Goal: Task Accomplishment & Management: Manage account settings

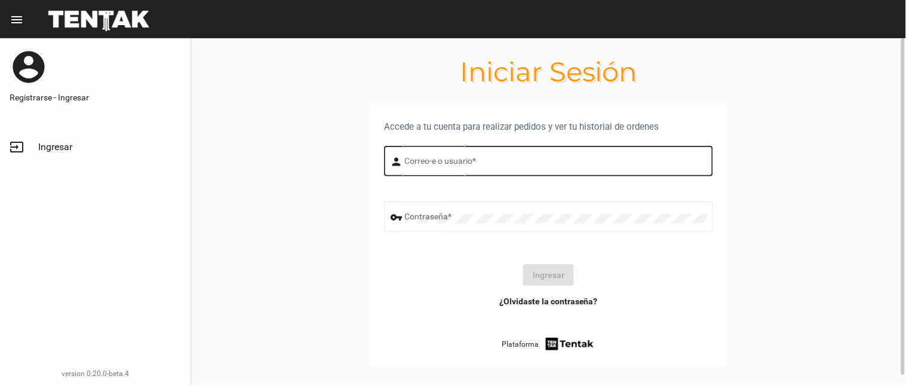
click at [427, 153] on div "Correo-e o usuario *" at bounding box center [556, 159] width 302 height 33
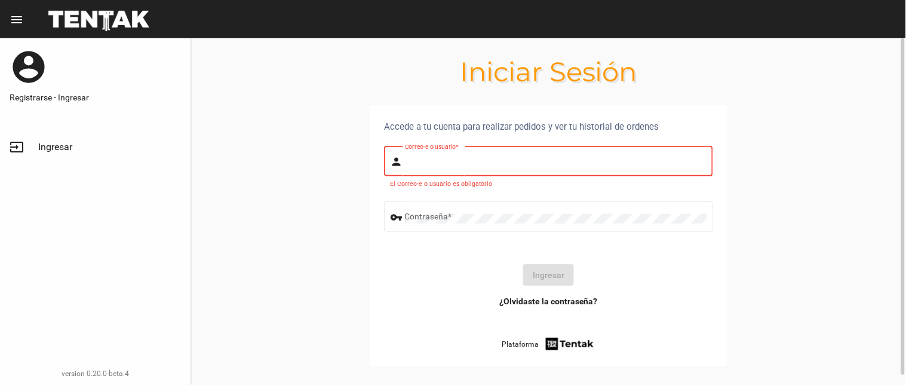
click at [428, 164] on input "Correo-e o usuario *" at bounding box center [556, 163] width 302 height 10
type input "flopyganora"
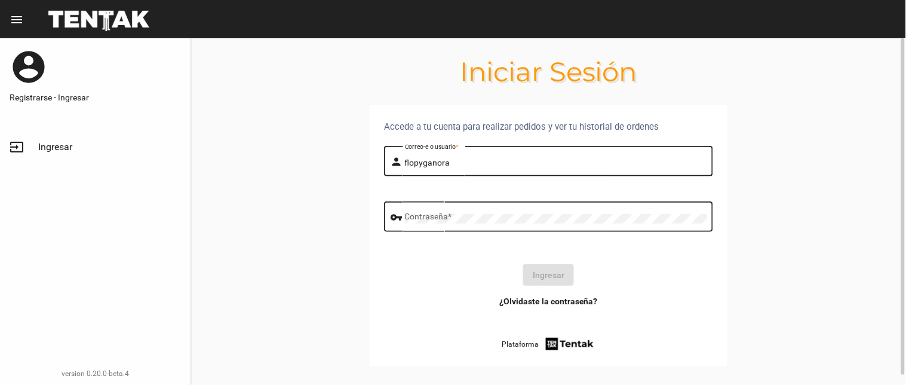
click at [459, 213] on div "Contraseña *" at bounding box center [556, 215] width 302 height 33
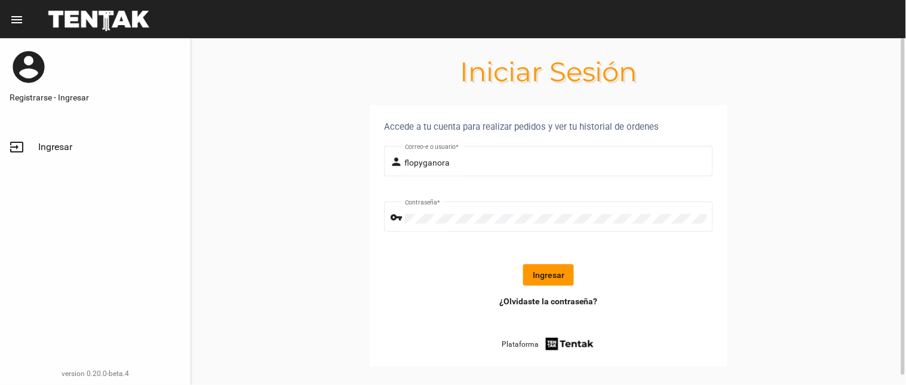
click at [563, 269] on button "Ingresar" at bounding box center [548, 275] width 51 height 22
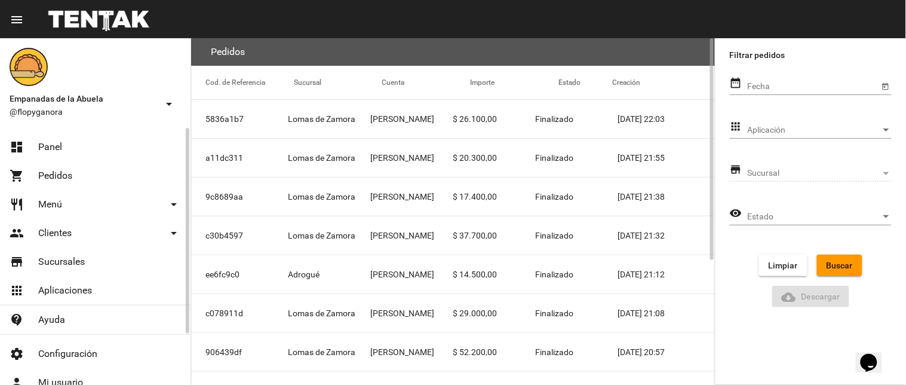
click at [75, 133] on link "dashboard Panel" at bounding box center [95, 147] width 191 height 29
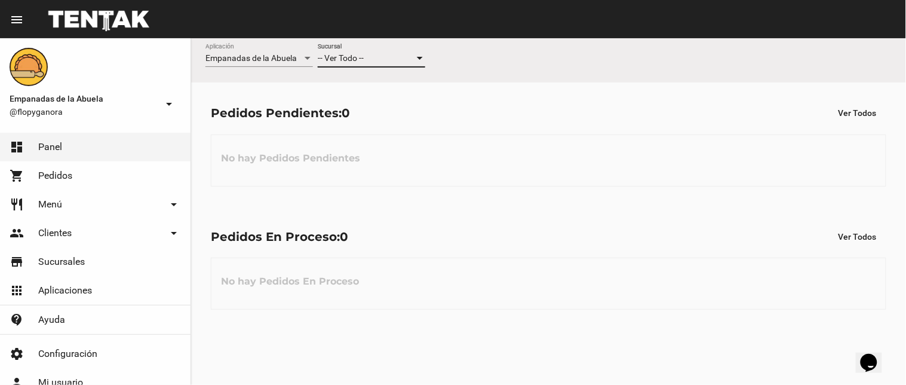
click at [413, 54] on div "-- Ver Todo --" at bounding box center [366, 59] width 97 height 10
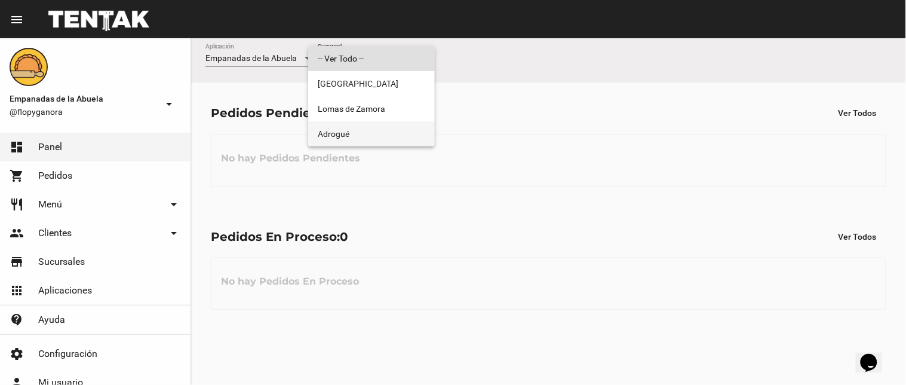
click at [385, 144] on span "Adrogué" at bounding box center [372, 133] width 108 height 25
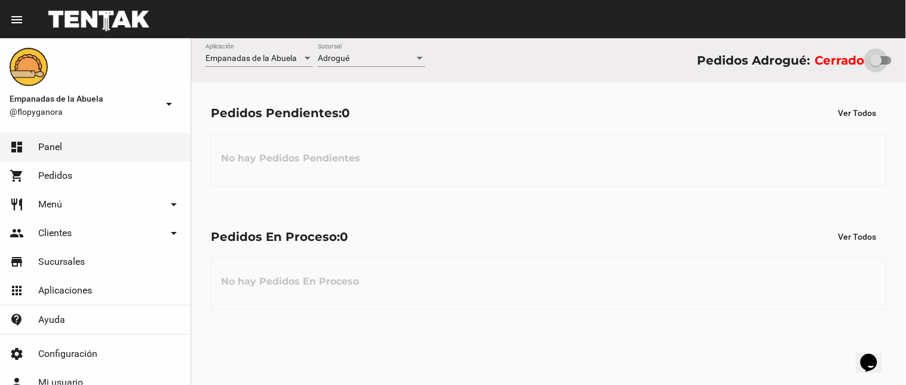
click at [888, 63] on div at bounding box center [881, 60] width 22 height 8
click at [876, 65] on input "checkbox" at bounding box center [876, 65] width 1 height 1
checkbox input "true"
click at [336, 63] on div "Adrogué Sucursal" at bounding box center [372, 55] width 108 height 23
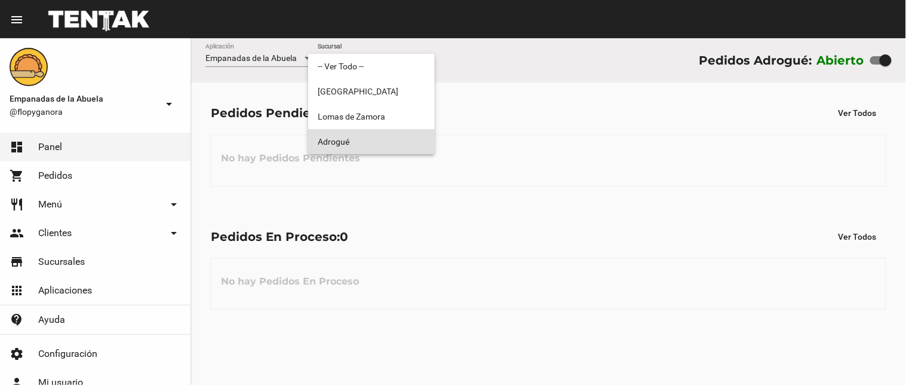
click at [357, 144] on span "Adrogué" at bounding box center [372, 141] width 108 height 25
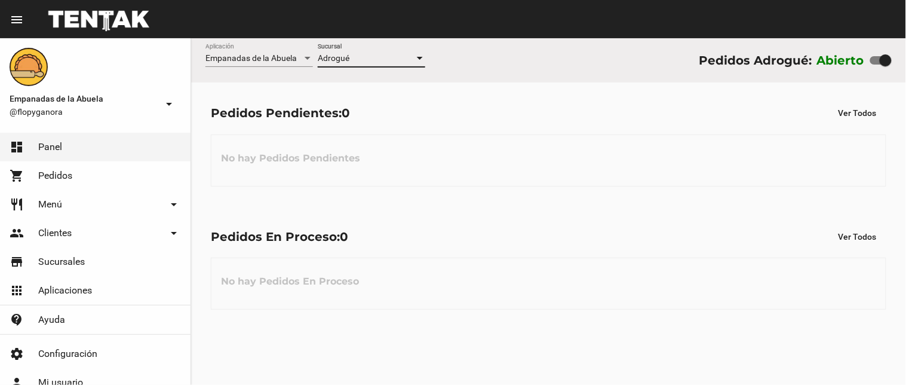
click at [606, 158] on div "No hay Pedidos Pendientes" at bounding box center [549, 160] width 676 height 52
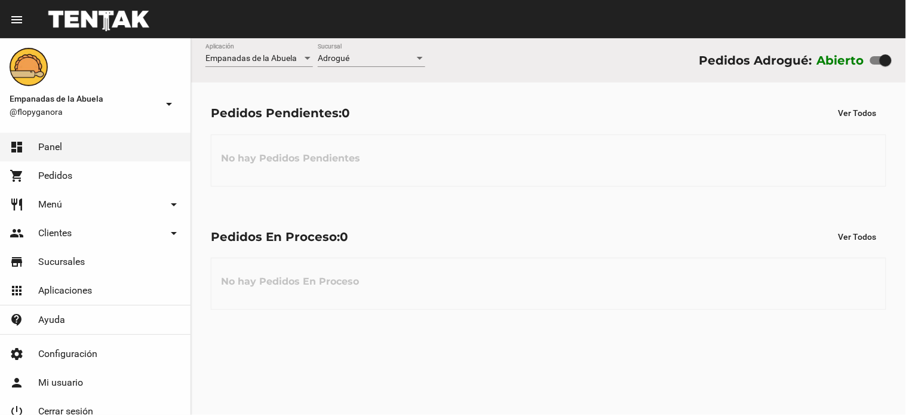
click at [337, 61] on span "Adrogué" at bounding box center [334, 58] width 32 height 10
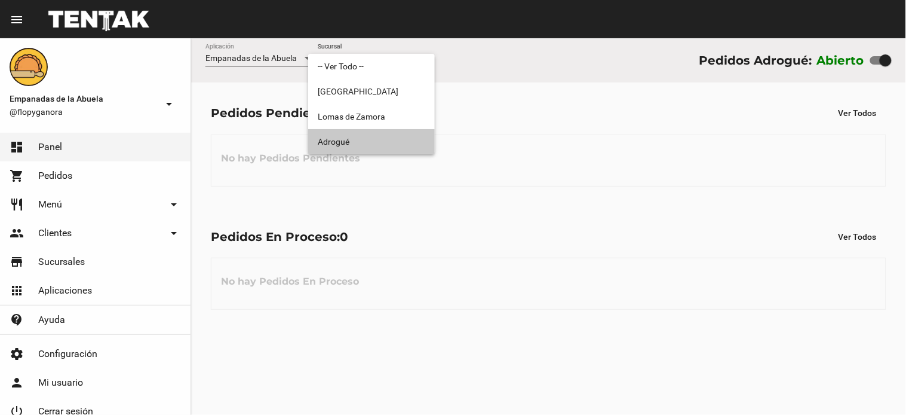
click at [382, 143] on span "Adrogué" at bounding box center [372, 141] width 108 height 25
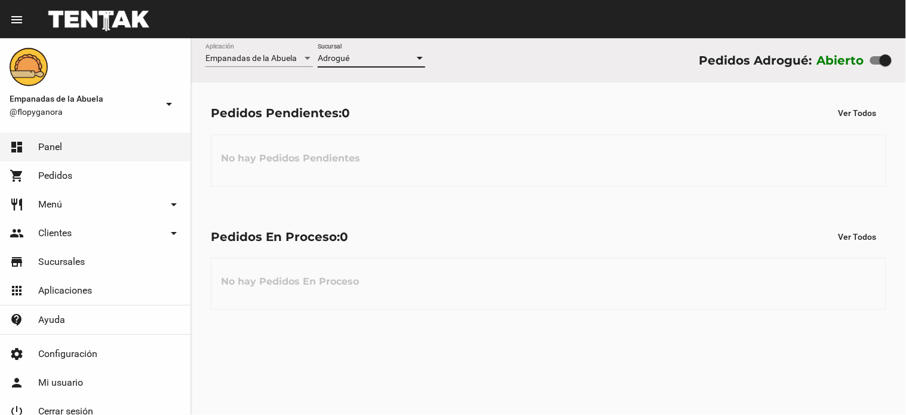
click at [355, 67] on div "Adrogué Sucursal" at bounding box center [372, 61] width 108 height 34
click at [360, 51] on div "Adrogué Sucursal" at bounding box center [372, 55] width 108 height 23
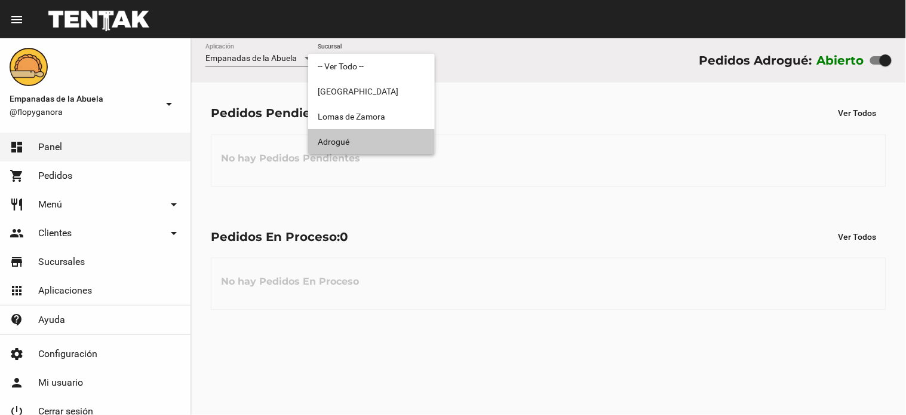
click at [345, 142] on span "Adrogué" at bounding box center [372, 141] width 108 height 25
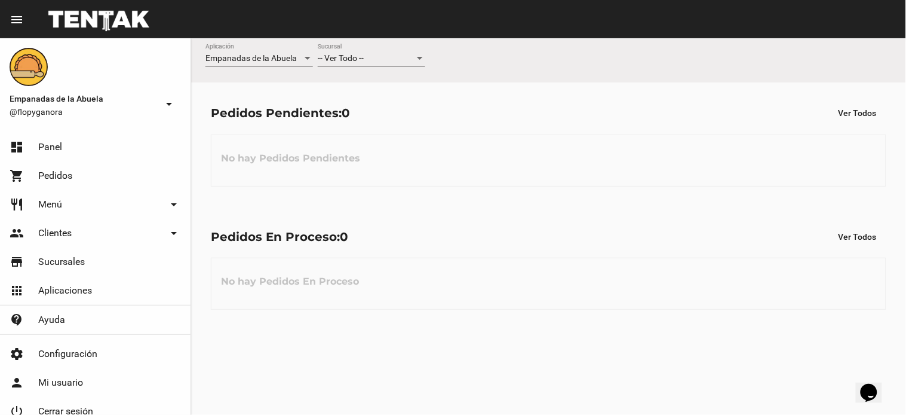
click at [504, 146] on div "No hay Pedidos Pendientes" at bounding box center [549, 160] width 676 height 52
drag, startPoint x: 336, startPoint y: 65, endPoint x: 338, endPoint y: 78, distance: 13.3
click at [339, 70] on div "-- Ver Todo -- Sucursal" at bounding box center [372, 61] width 108 height 34
click at [372, 60] on div "-- Ver Todo --" at bounding box center [366, 59] width 97 height 10
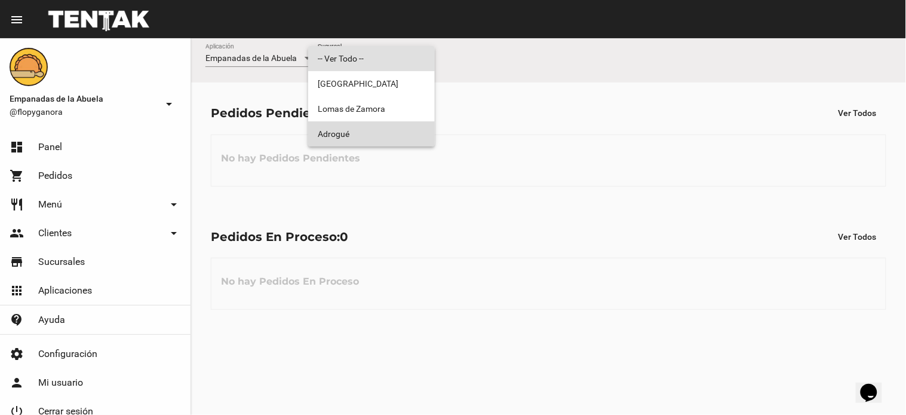
click at [364, 127] on span "Adrogué" at bounding box center [372, 133] width 108 height 25
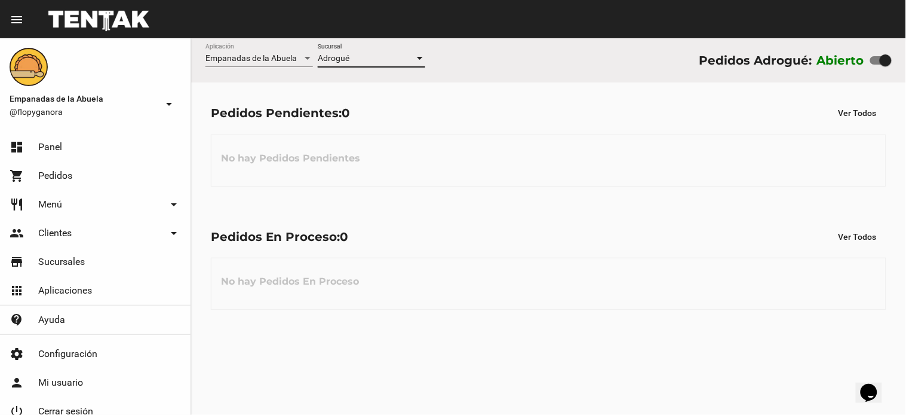
click at [395, 51] on div "Adrogué Sucursal" at bounding box center [372, 55] width 108 height 23
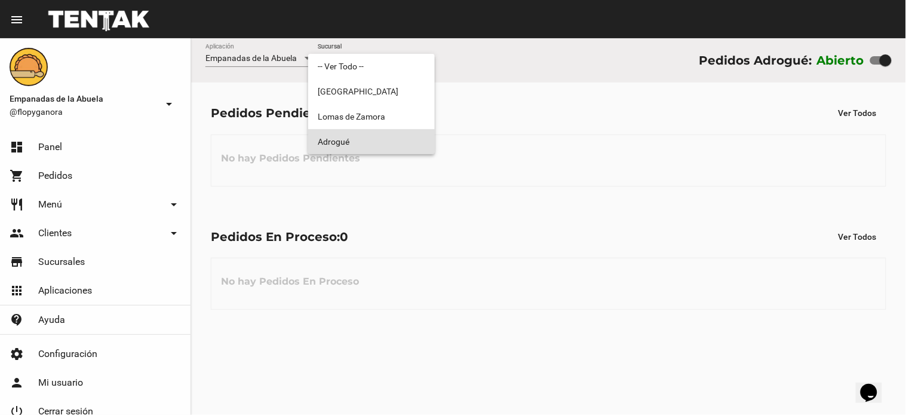
click at [557, 182] on div at bounding box center [453, 207] width 906 height 415
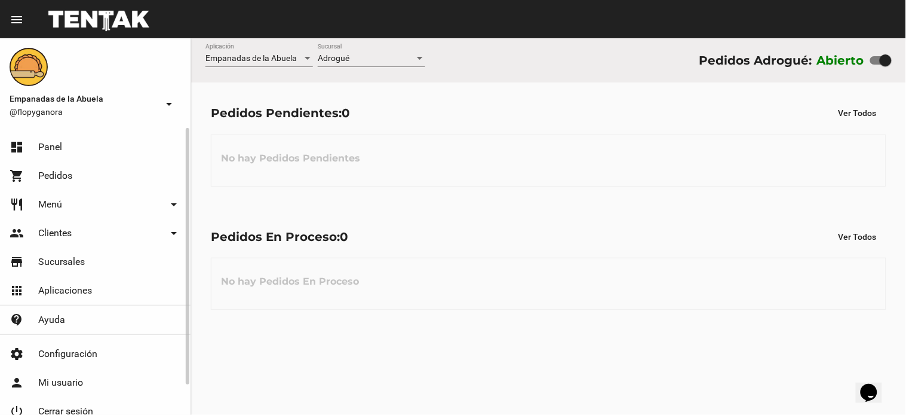
click at [43, 142] on span "Panel" at bounding box center [50, 147] width 24 height 12
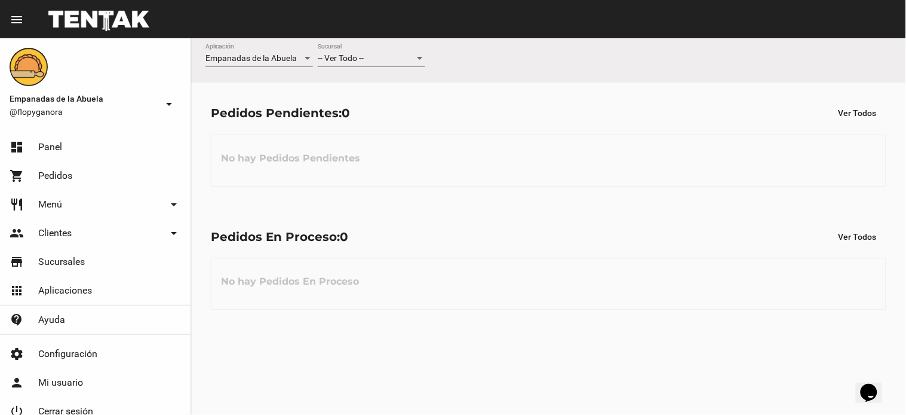
click at [505, 201] on flou-dashboard-view "Empanadas de la Abuela Aplicación -- Ver Todo -- Sucursal Pedidos Pendientes: 0…" at bounding box center [548, 183] width 715 height 291
click at [341, 55] on span "-- Ver Todo --" at bounding box center [341, 58] width 46 height 10
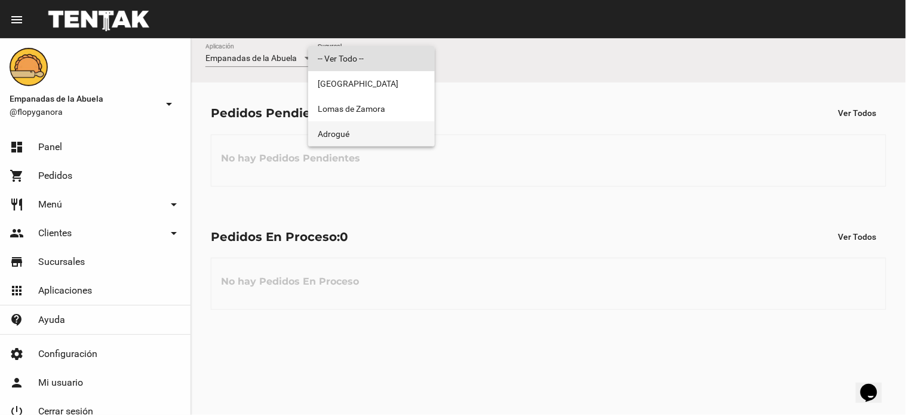
click at [349, 137] on span "Adrogué" at bounding box center [372, 133] width 108 height 25
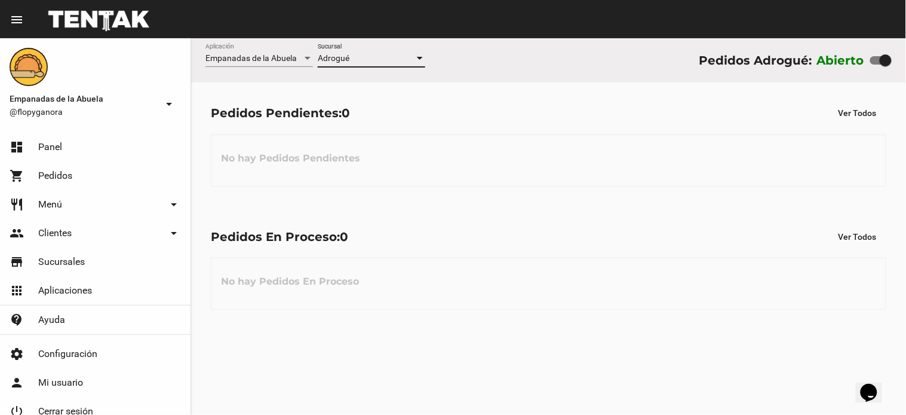
click at [492, 259] on div "No hay Pedidos En Proceso" at bounding box center [549, 283] width 676 height 52
click at [628, 255] on div "Pedidos En Proceso: 0 Ver Todos No hay Pedidos En Proceso" at bounding box center [548, 267] width 715 height 123
click at [375, 58] on div "Adrogué" at bounding box center [366, 59] width 97 height 10
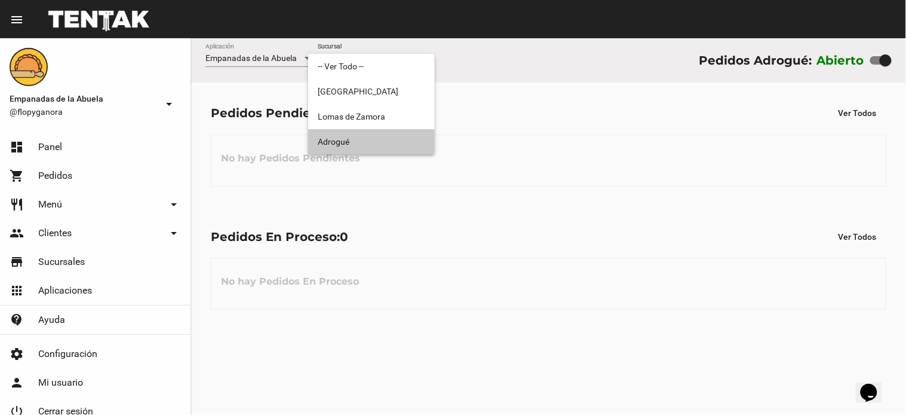
click at [345, 146] on span "Adrogué" at bounding box center [372, 141] width 108 height 25
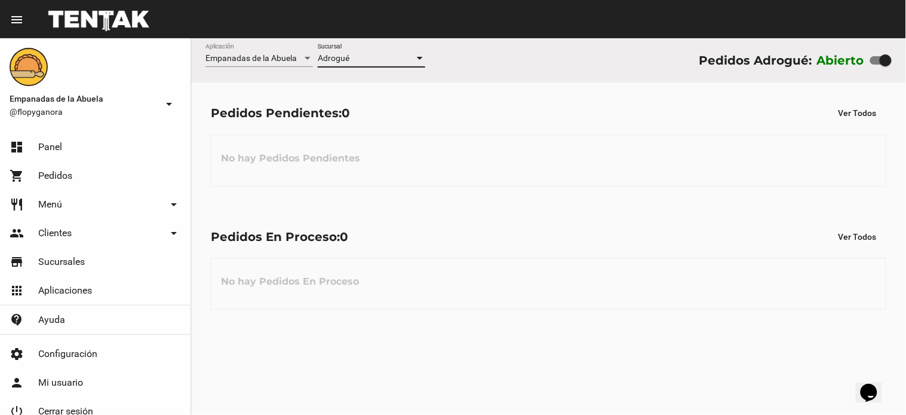
click at [559, 260] on div "No hay Pedidos En Proceso" at bounding box center [549, 283] width 676 height 52
click at [575, 239] on div "Pedidos En Proceso: 0 Ver Todos" at bounding box center [549, 237] width 676 height 22
click at [536, 277] on div "No hay Pedidos En Proceso" at bounding box center [549, 283] width 676 height 52
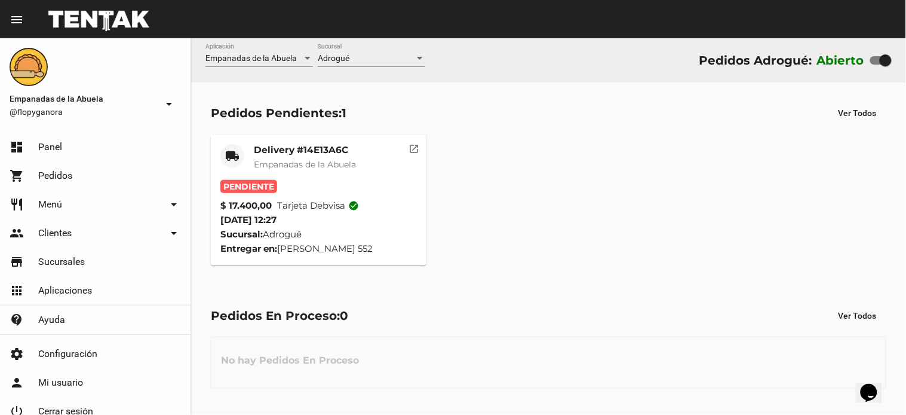
click at [314, 149] on mat-card-title "Delivery #14E13A6C" at bounding box center [305, 150] width 102 height 12
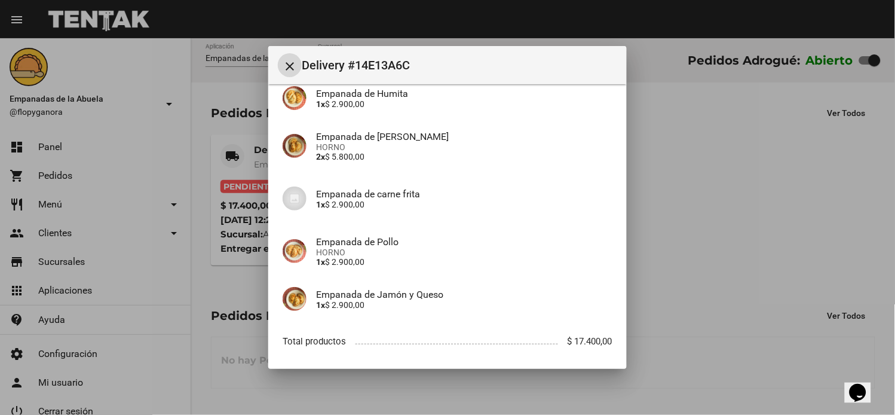
scroll to position [168, 0]
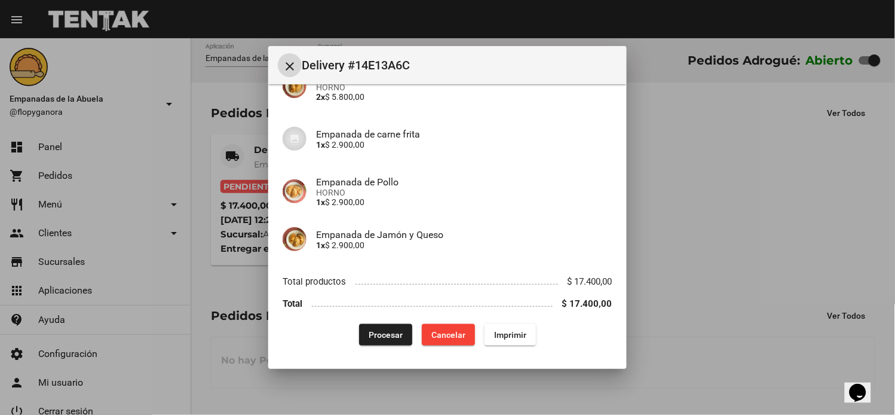
click at [502, 335] on span "Imprimir" at bounding box center [510, 335] width 32 height 10
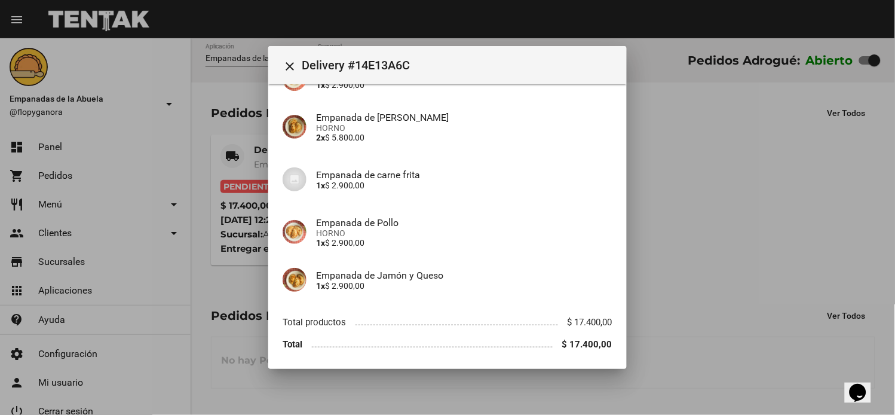
scroll to position [168, 0]
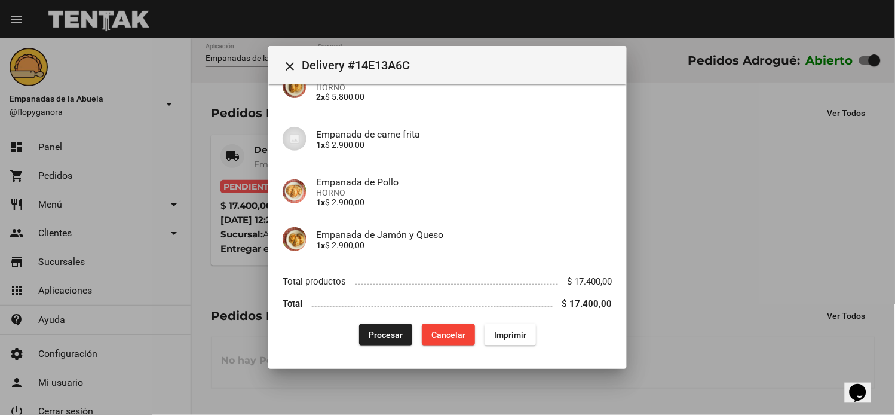
click at [379, 332] on span "Procesar" at bounding box center [386, 335] width 34 height 10
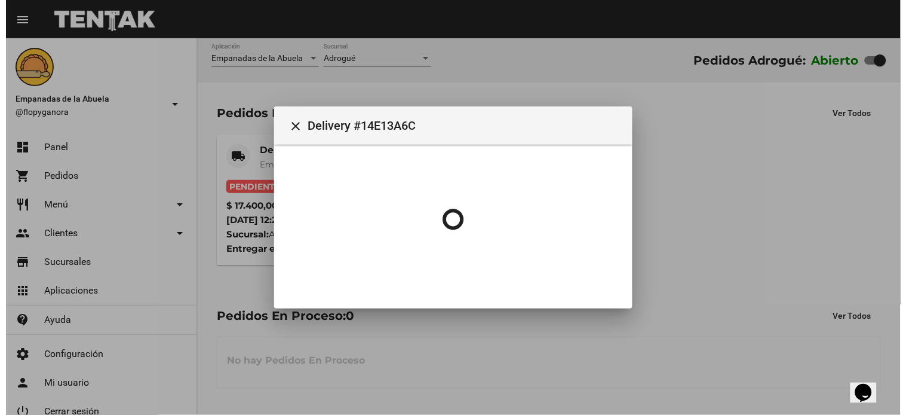
scroll to position [0, 0]
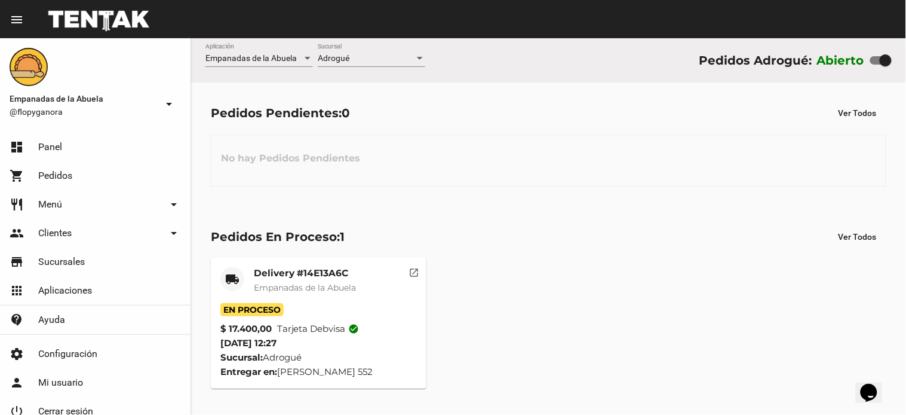
drag, startPoint x: 538, startPoint y: 182, endPoint x: 378, endPoint y: 225, distance: 165.9
click at [533, 182] on div "No hay Pedidos Pendientes" at bounding box center [549, 160] width 676 height 52
click at [347, 58] on span "-- Ver Todo --" at bounding box center [341, 58] width 46 height 10
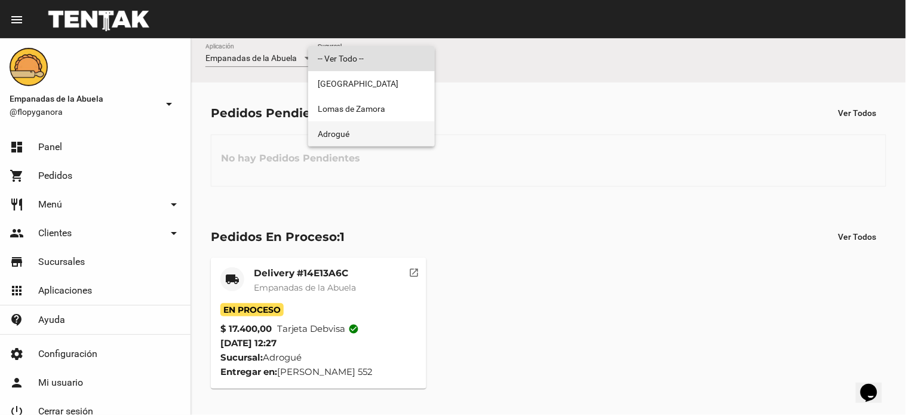
click at [369, 133] on span "Adrogué" at bounding box center [372, 133] width 108 height 25
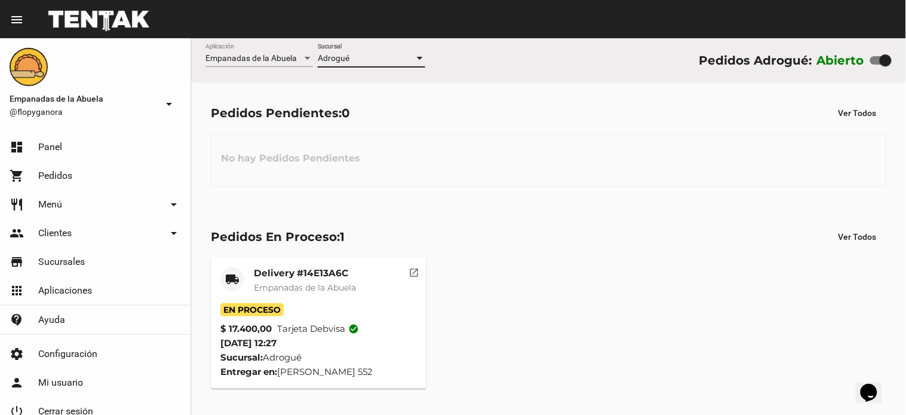
click at [569, 164] on div "No hay Pedidos Pendientes" at bounding box center [549, 160] width 676 height 52
click at [548, 204] on flou-dashboard-view "Empanadas de la Abuela Aplicación Adrogué Sucursal Pedidos Adrogué: Abierto Ped…" at bounding box center [548, 223] width 715 height 370
click at [535, 176] on div "No hay Pedidos Pendientes" at bounding box center [549, 160] width 676 height 52
click at [387, 59] on div "Adrogué" at bounding box center [366, 59] width 97 height 10
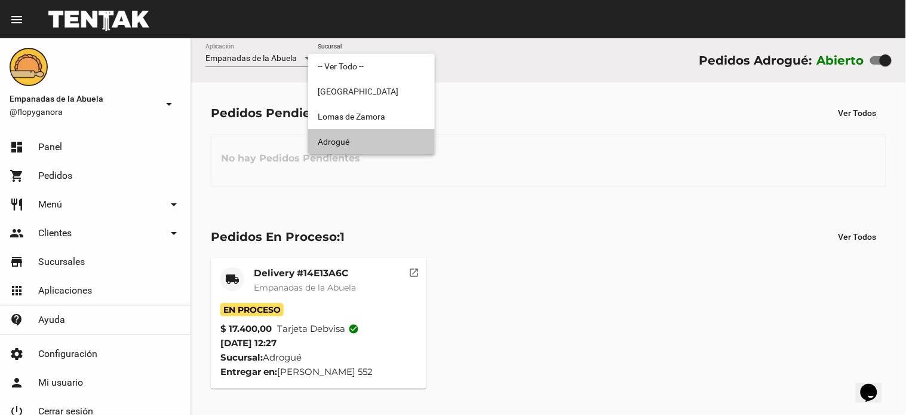
click at [345, 146] on span "Adrogué" at bounding box center [372, 141] width 108 height 25
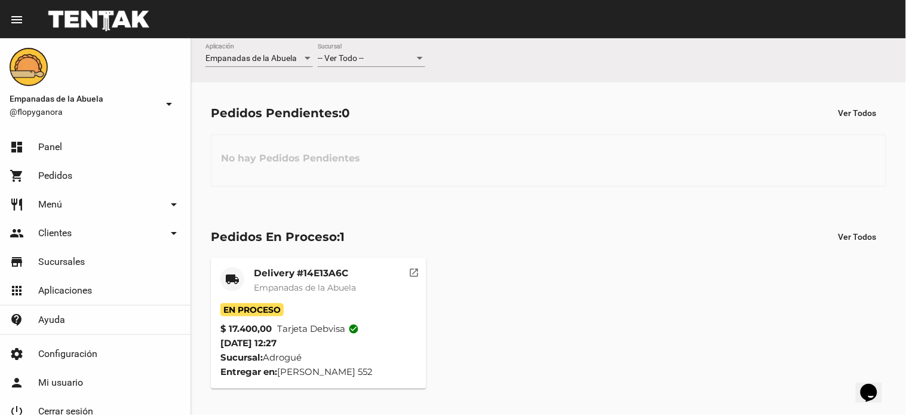
click at [359, 63] on div "-- Ver Todo -- Sucursal" at bounding box center [372, 55] width 108 height 23
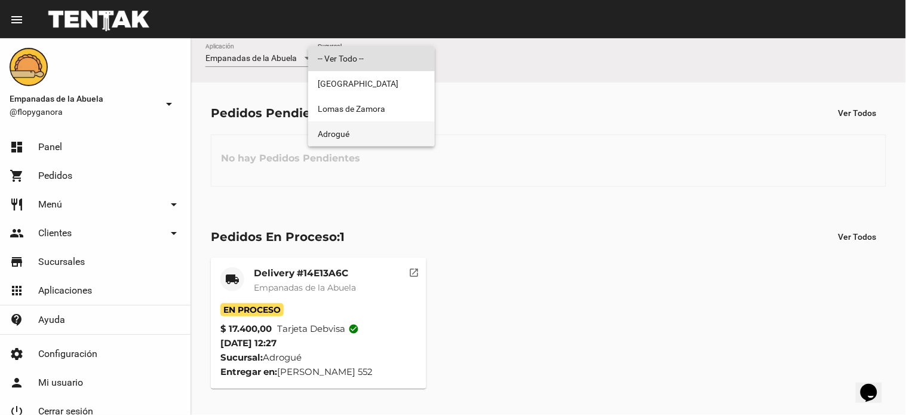
click at [363, 141] on span "Adrogué" at bounding box center [372, 133] width 108 height 25
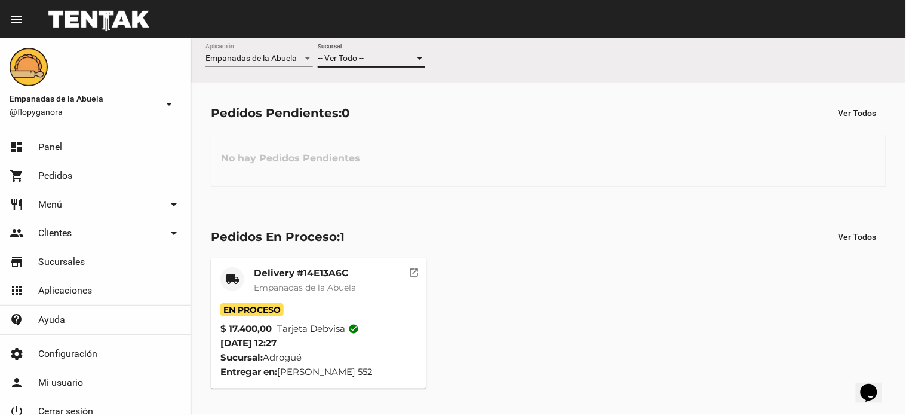
click at [336, 63] on span "-- Ver Todo --" at bounding box center [341, 58] width 46 height 10
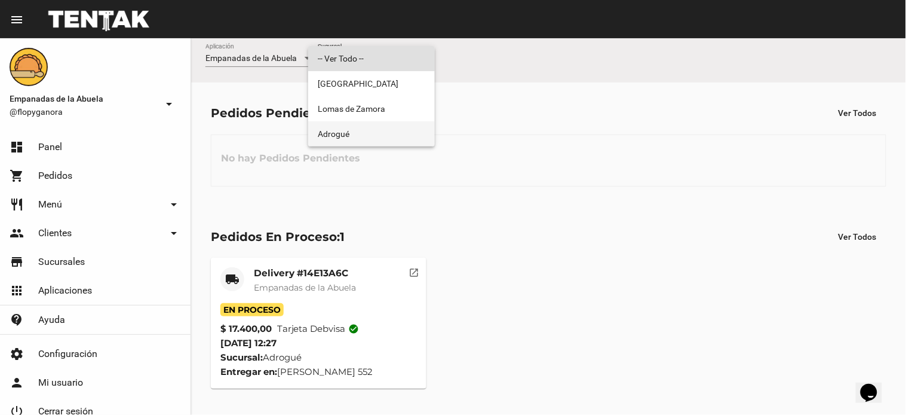
click at [333, 138] on span "Adrogué" at bounding box center [372, 133] width 108 height 25
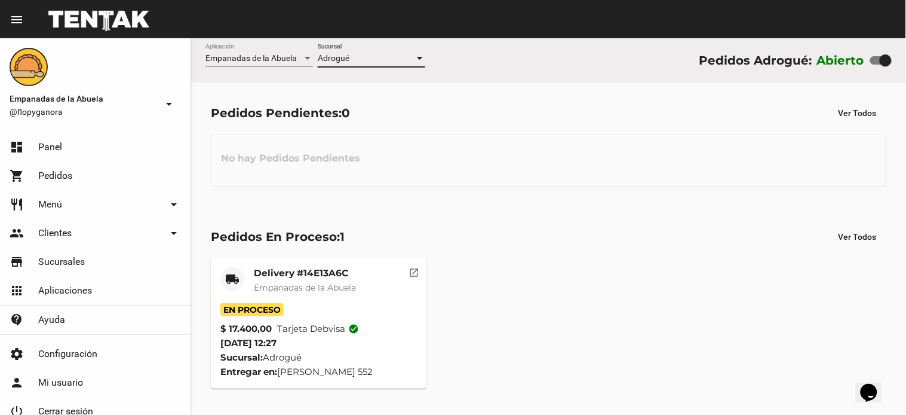
click at [671, 130] on div "Pedidos Pendientes: 0 Ver Todos No hay Pedidos Pendientes" at bounding box center [548, 143] width 715 height 123
click at [539, 160] on div "No hay Pedidos Pendientes" at bounding box center [549, 160] width 676 height 52
click at [315, 276] on mat-card-title "Delivery #14E13A6C" at bounding box center [305, 273] width 102 height 12
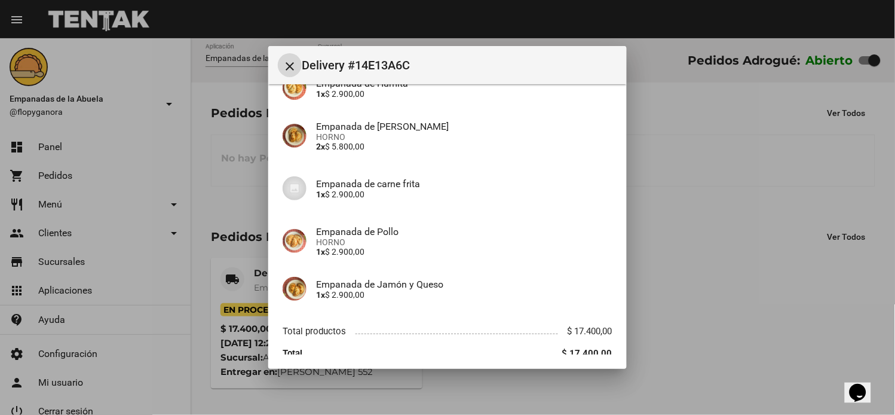
scroll to position [168, 0]
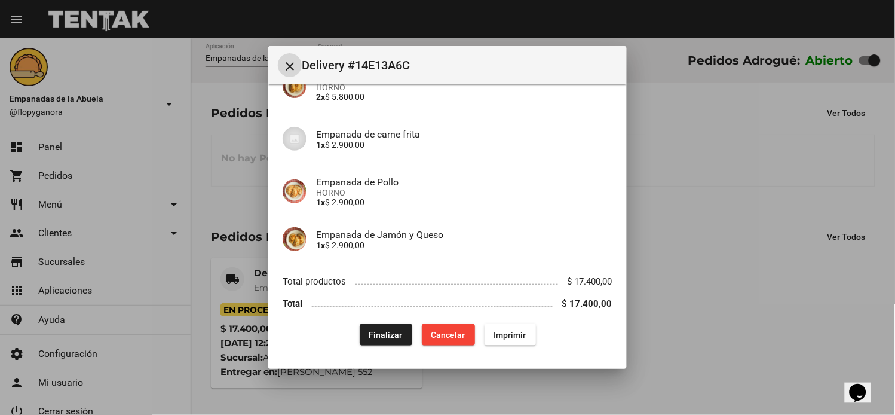
click at [373, 338] on span "Finalizar" at bounding box center [385, 335] width 33 height 10
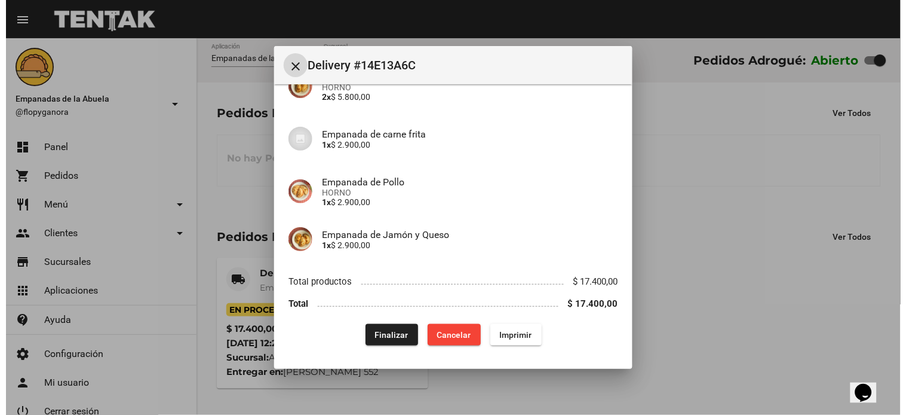
scroll to position [0, 0]
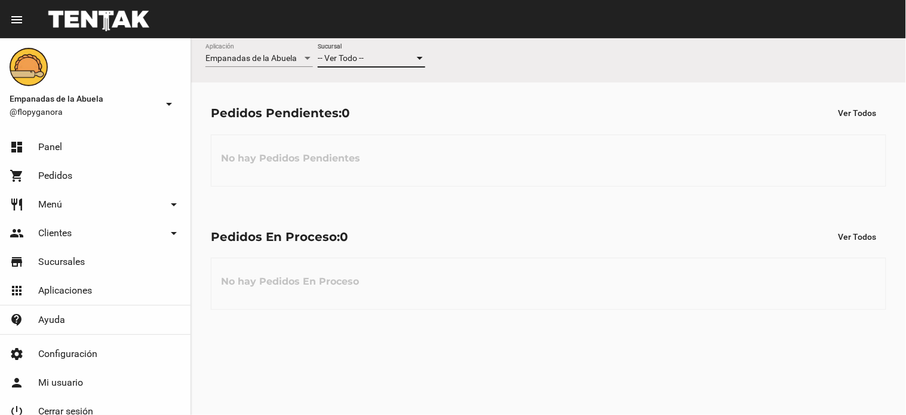
click at [367, 59] on div "-- Ver Todo --" at bounding box center [366, 59] width 97 height 10
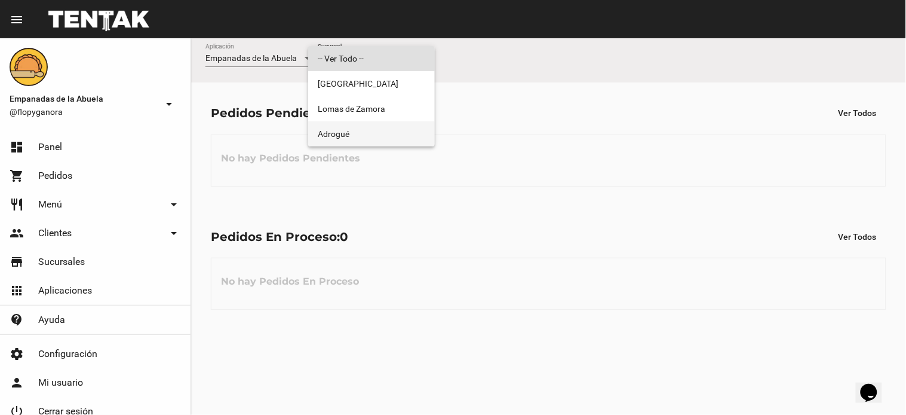
click at [349, 137] on span "Adrogué" at bounding box center [372, 133] width 108 height 25
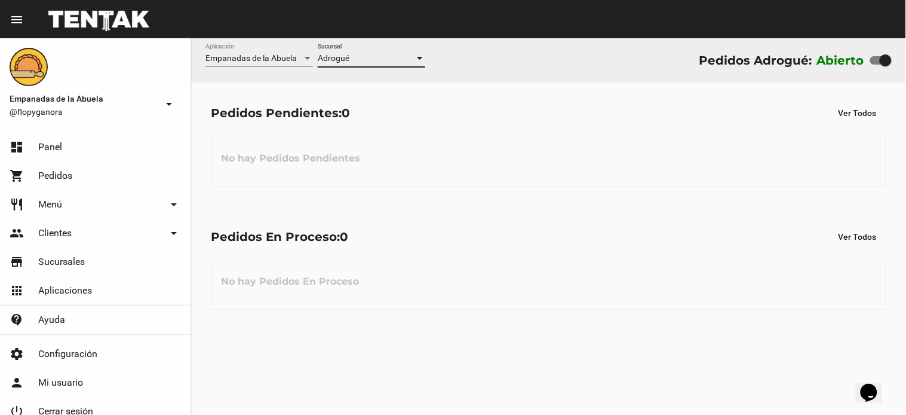
click at [528, 265] on div "No hay Pedidos En Proceso" at bounding box center [549, 283] width 676 height 52
click at [343, 60] on span "-- Ver Todo --" at bounding box center [341, 58] width 46 height 10
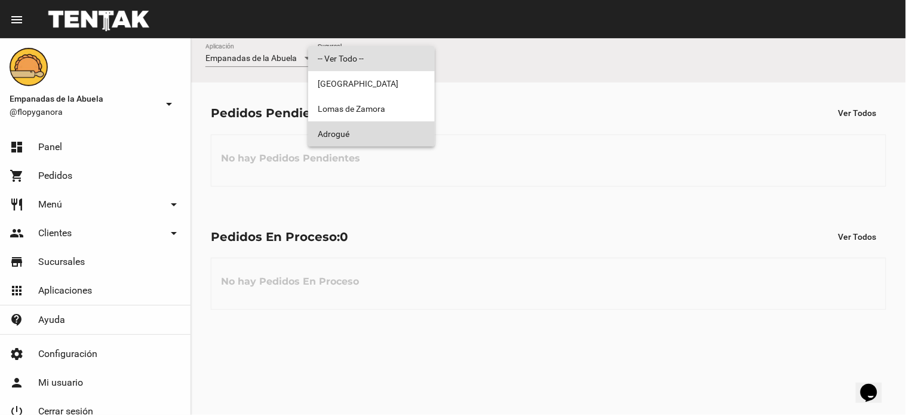
click at [357, 130] on span "Adrogué" at bounding box center [372, 133] width 108 height 25
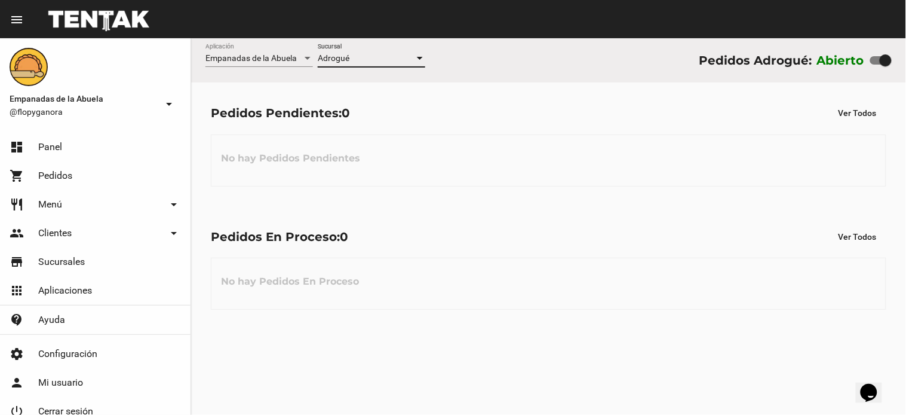
click at [547, 190] on div "Pedidos Pendientes: 0 Ver Todos No hay Pedidos Pendientes" at bounding box center [548, 143] width 715 height 123
click at [532, 242] on div "Pedidos En Proceso: 0 Ver Todos" at bounding box center [549, 237] width 676 height 22
click at [367, 57] on div "Adrogué" at bounding box center [366, 59] width 97 height 10
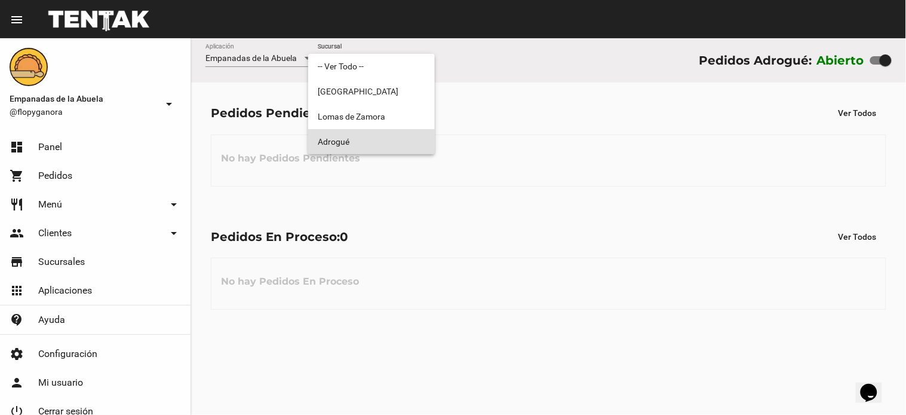
click at [361, 142] on span "Adrogué" at bounding box center [372, 141] width 108 height 25
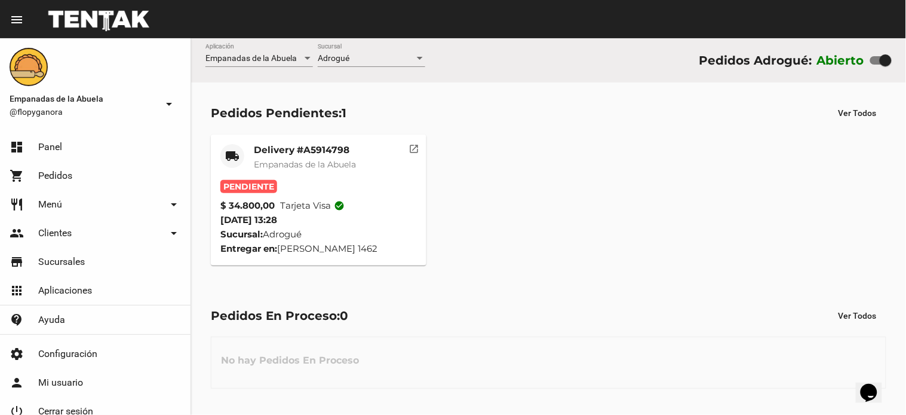
click at [321, 148] on mat-card-title "Delivery #A5914798" at bounding box center [305, 150] width 102 height 12
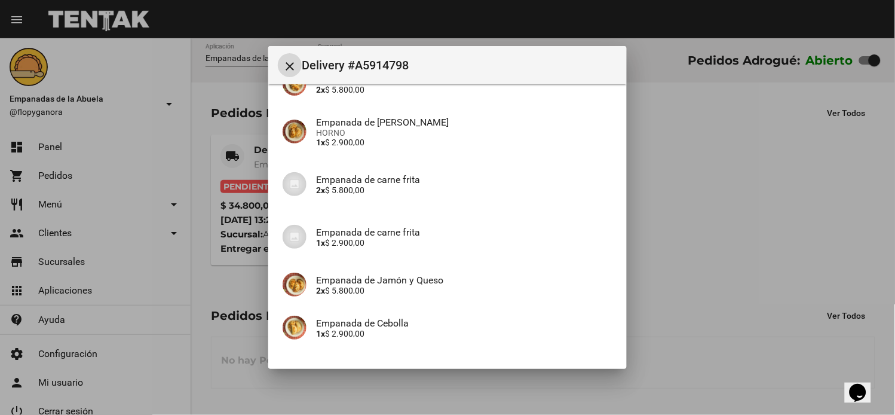
scroll to position [254, 0]
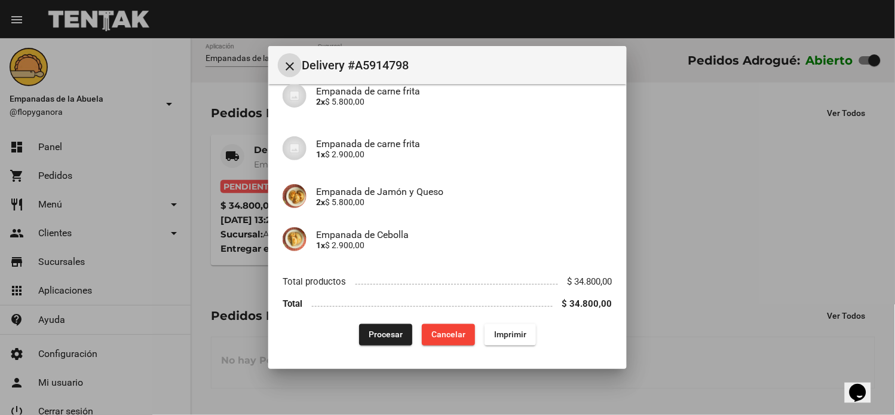
click at [505, 330] on span "Imprimir" at bounding box center [510, 335] width 32 height 10
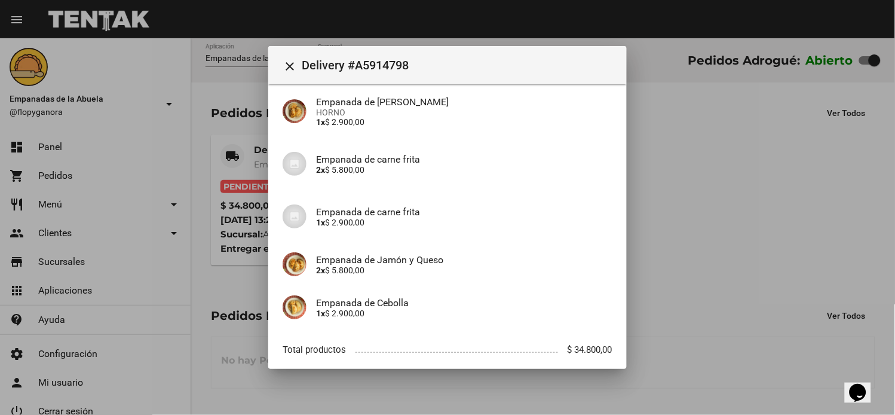
scroll to position [254, 0]
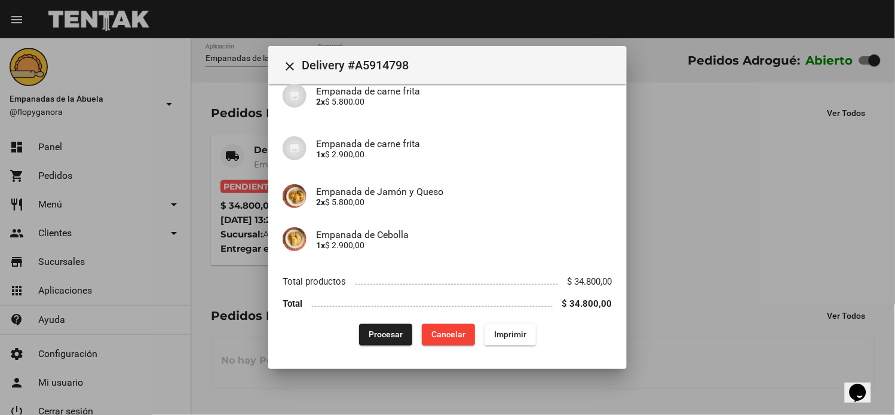
click at [392, 336] on span "Procesar" at bounding box center [386, 335] width 34 height 10
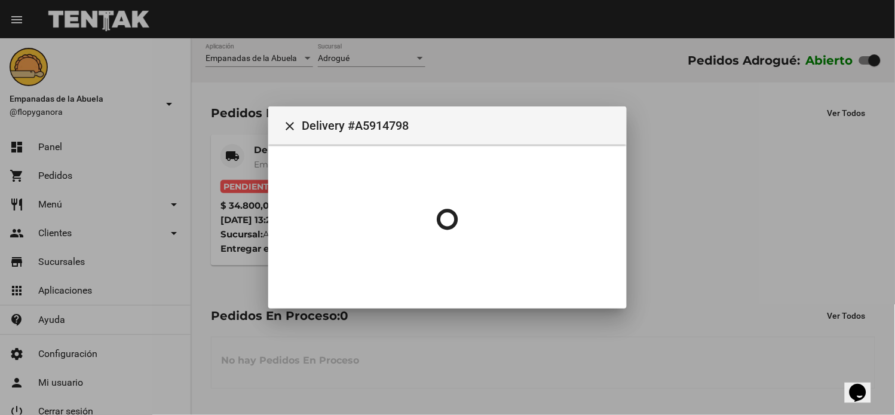
scroll to position [0, 0]
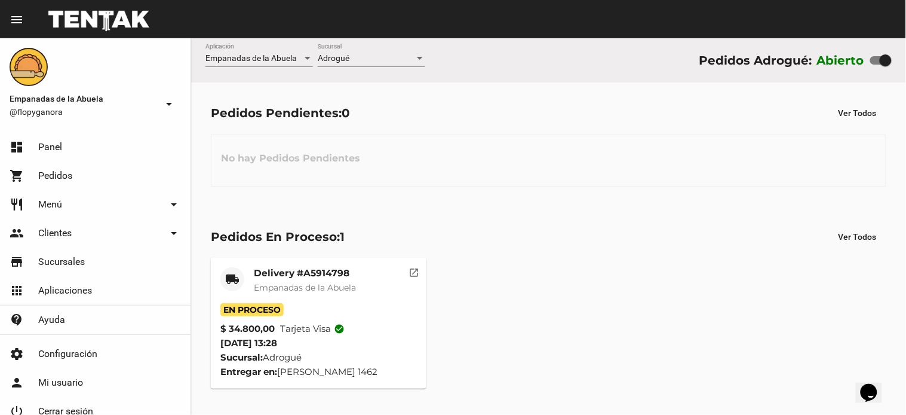
click at [482, 177] on div "No hay Pedidos Pendientes" at bounding box center [549, 160] width 676 height 52
click at [508, 178] on div "No hay Pedidos Pendientes" at bounding box center [549, 160] width 676 height 52
click at [516, 146] on div "No hay Pedidos Pendientes" at bounding box center [549, 160] width 676 height 52
click at [588, 143] on div "No hay Pedidos Pendientes" at bounding box center [549, 160] width 676 height 52
drag, startPoint x: 583, startPoint y: 233, endPoint x: 538, endPoint y: 217, distance: 47.4
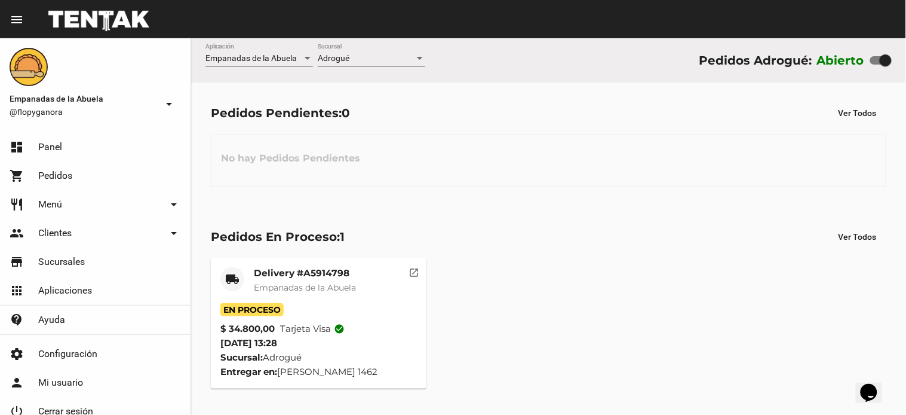
click at [578, 229] on div "Pedidos En Proceso: 1 Ver Todos" at bounding box center [549, 237] width 676 height 22
click at [568, 140] on div "No hay Pedidos Pendientes" at bounding box center [549, 160] width 676 height 52
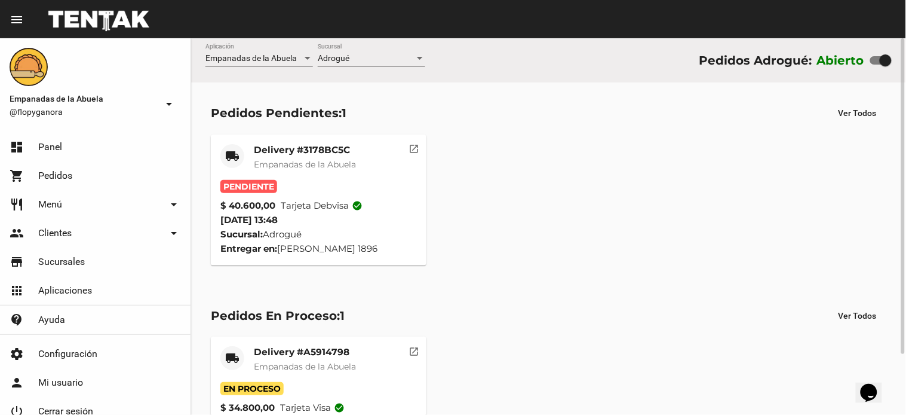
click at [529, 188] on div "local_shipping Delivery #3178BC5C Empanadas de la Abuela Pendiente $ 40.600,00 …" at bounding box center [549, 200] width 686 height 142
click at [318, 145] on mat-card-title "Delivery #3178BC5C" at bounding box center [305, 150] width 102 height 12
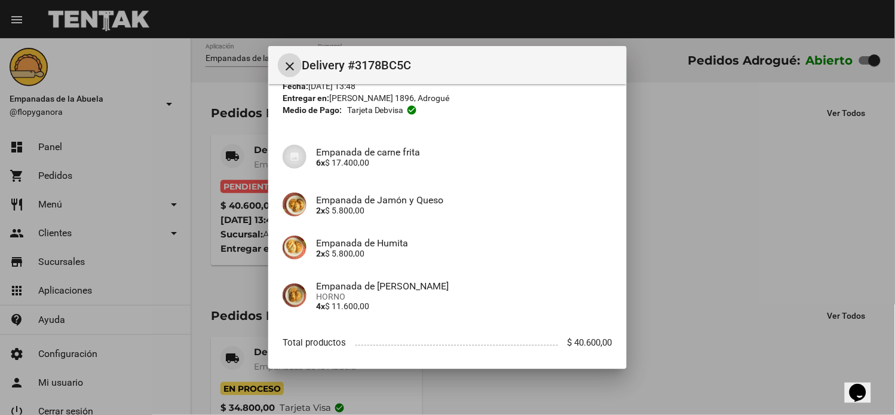
scroll to position [115, 0]
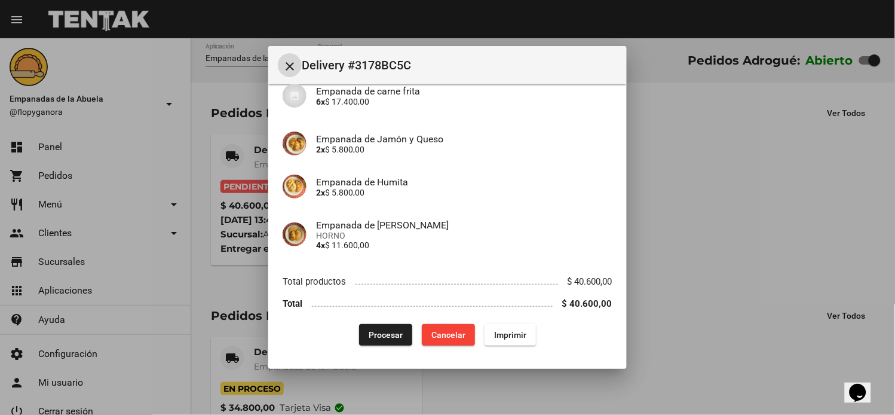
click at [496, 337] on span "Imprimir" at bounding box center [510, 335] width 32 height 10
click at [376, 405] on div at bounding box center [447, 207] width 895 height 415
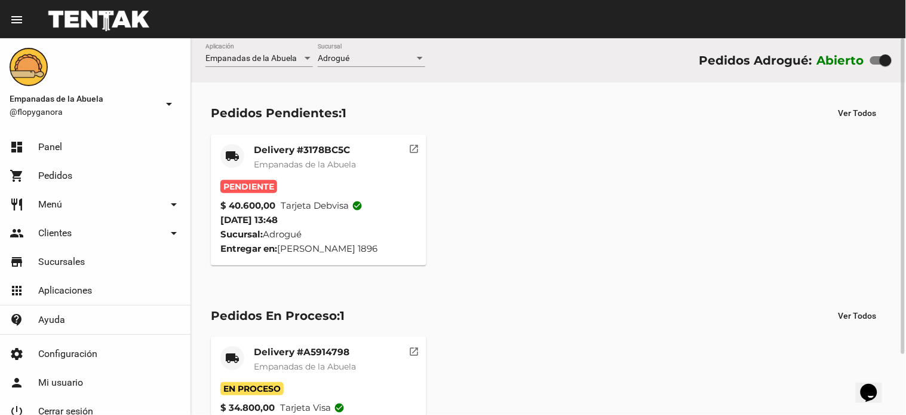
click at [314, 146] on mat-card-title "Delivery #3178BC5C" at bounding box center [305, 150] width 102 height 12
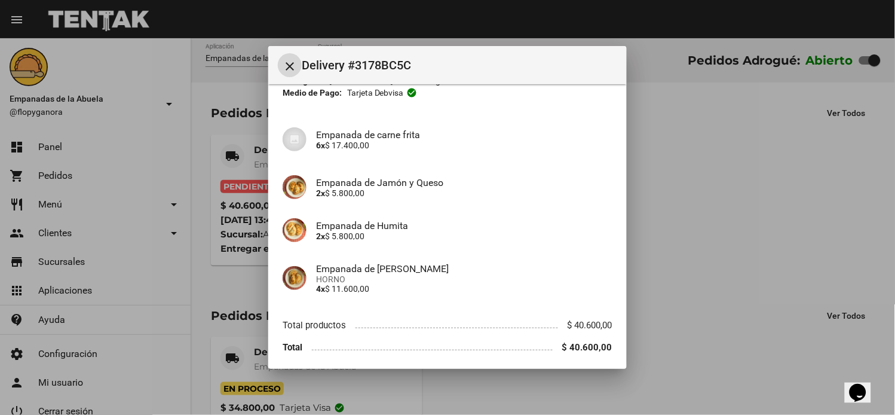
scroll to position [115, 0]
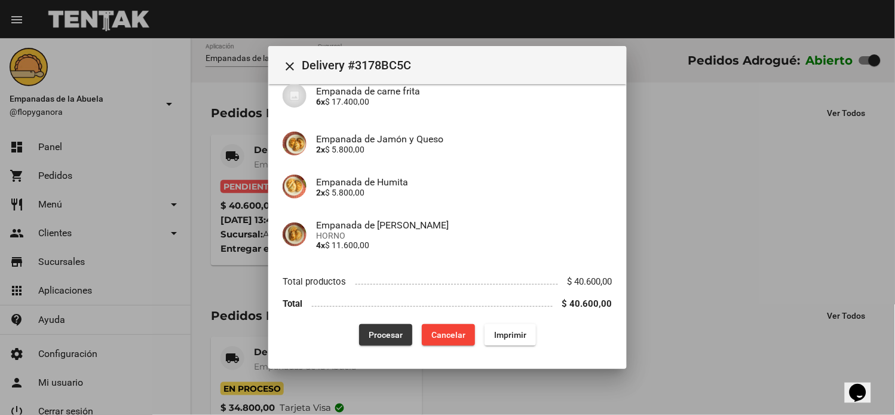
click at [378, 330] on span "Procesar" at bounding box center [386, 335] width 34 height 10
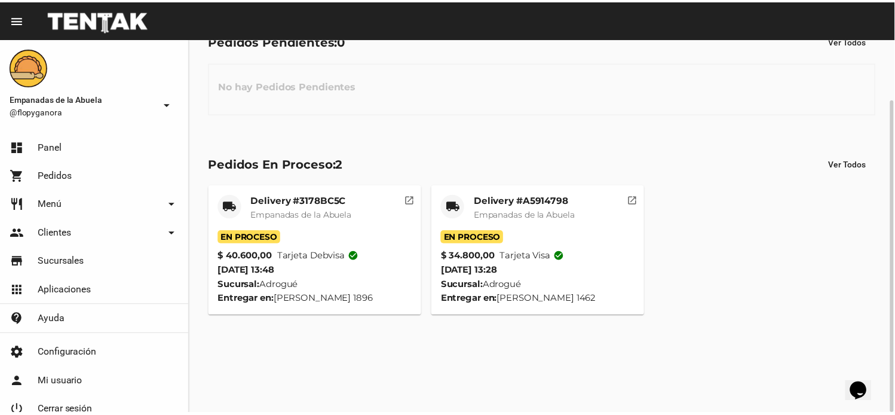
scroll to position [0, 0]
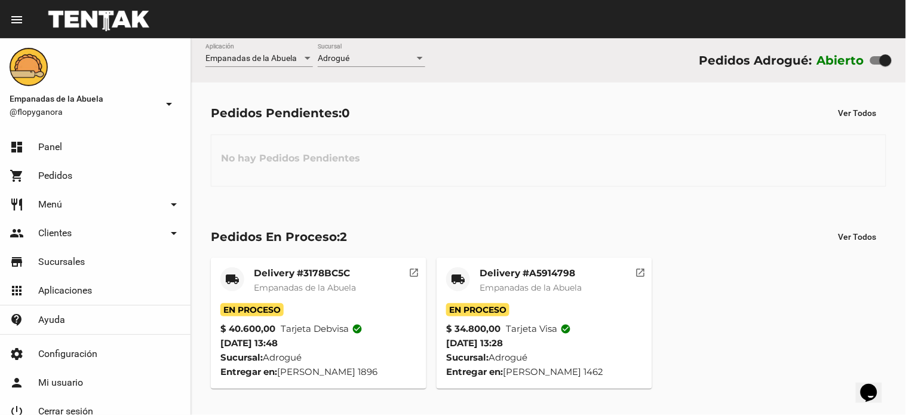
click at [630, 127] on div "Pedidos Pendientes: 0 Ver Todos No hay Pedidos Pendientes" at bounding box center [548, 143] width 715 height 123
drag, startPoint x: 486, startPoint y: 148, endPoint x: 485, endPoint y: 156, distance: 7.9
click at [485, 156] on div "No hay Pedidos Pendientes" at bounding box center [549, 160] width 676 height 52
click at [532, 160] on div "No hay Pedidos Pendientes" at bounding box center [549, 160] width 676 height 52
click at [516, 269] on mat-card-title "Delivery #A5914798" at bounding box center [531, 273] width 102 height 12
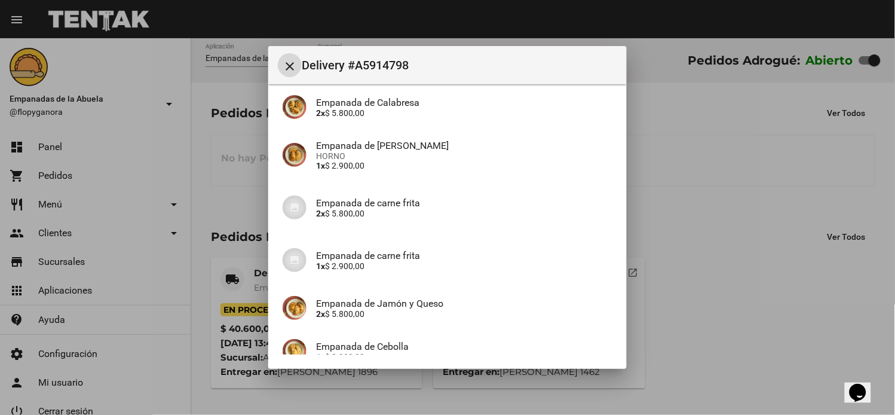
scroll to position [254, 0]
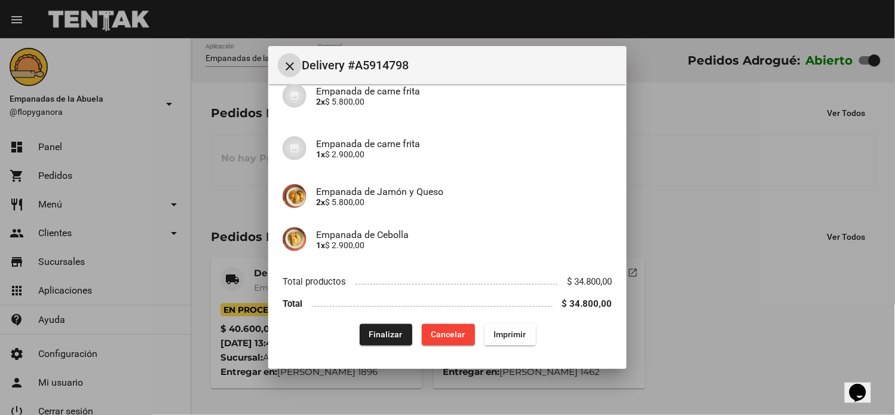
click at [364, 344] on button "Finalizar" at bounding box center [386, 335] width 53 height 22
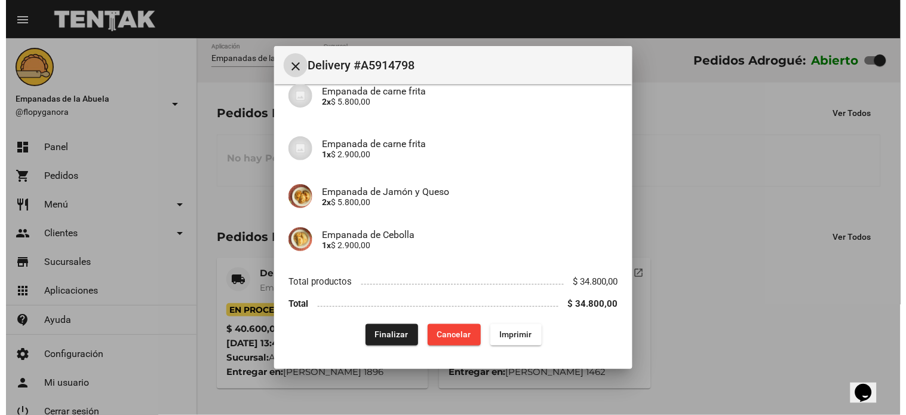
scroll to position [0, 0]
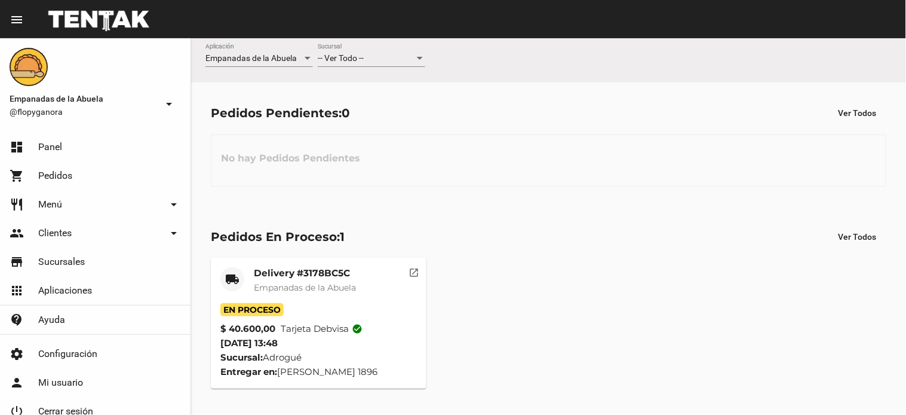
click at [349, 57] on span "-- Ver Todo --" at bounding box center [341, 58] width 46 height 10
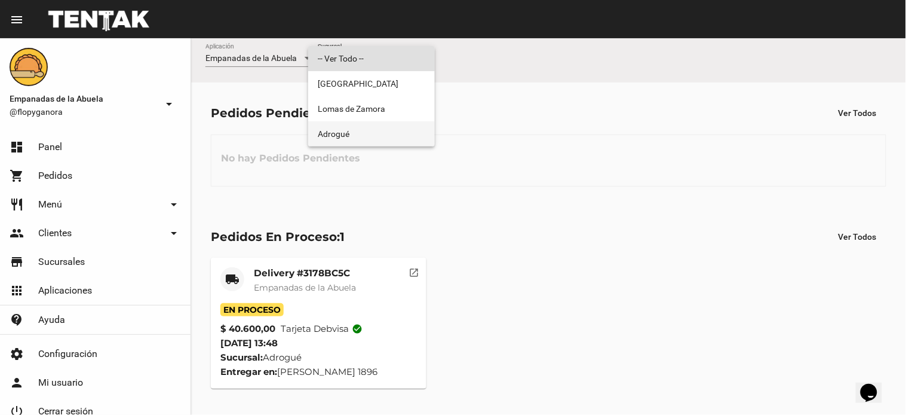
click at [342, 126] on span "Adrogué" at bounding box center [372, 133] width 108 height 25
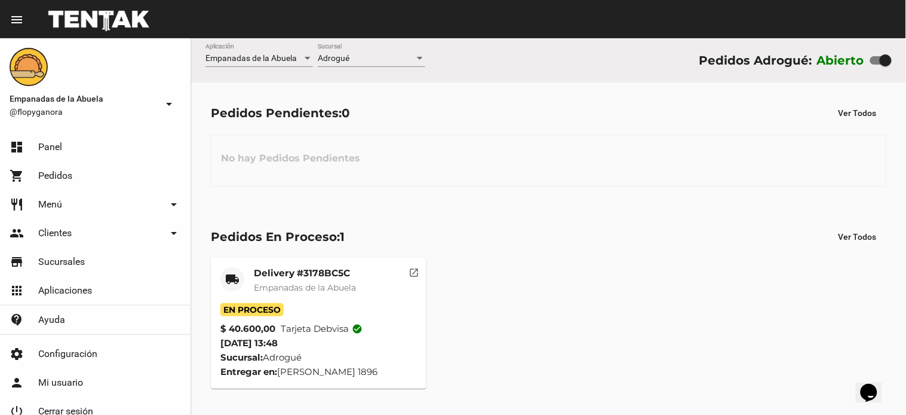
click at [504, 184] on div "No hay Pedidos Pendientes" at bounding box center [549, 160] width 676 height 52
click at [530, 125] on div "Pedidos Pendientes: 0 Ver Todos No hay Pedidos Pendientes" at bounding box center [548, 143] width 715 height 123
click at [582, 142] on div "No hay Pedidos Pendientes" at bounding box center [549, 160] width 676 height 52
click at [620, 207] on div "Pedidos En Proceso: 1 Ver Todos local_shipping Delivery #3178BC5C Empanadas de …" at bounding box center [548, 307] width 715 height 202
click at [575, 220] on div "Pedidos En Proceso: 1 Ver Todos local_shipping Delivery #3178BC5C Empanadas de …" at bounding box center [548, 307] width 715 height 202
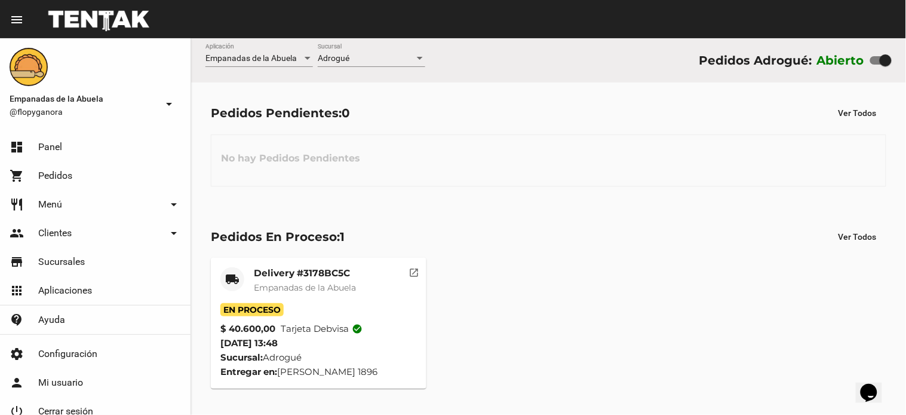
click at [463, 266] on div "local_shipping Delivery #3178BC5C Empanadas de la Abuela En Proceso $ 40.600,00…" at bounding box center [549, 323] width 686 height 142
drag, startPoint x: 596, startPoint y: 117, endPoint x: 598, endPoint y: 99, distance: 18.6
click at [598, 99] on div "Pedidos Pendientes: 0 Ver Todos No hay Pedidos Pendientes" at bounding box center [548, 143] width 715 height 123
drag, startPoint x: 520, startPoint y: 210, endPoint x: 517, endPoint y: 198, distance: 12.8
click at [518, 198] on flou-dashboard-view "Empanadas de la Abuela Aplicación Adrogué Sucursal Pedidos Adrogué: Abierto Ped…" at bounding box center [548, 223] width 715 height 370
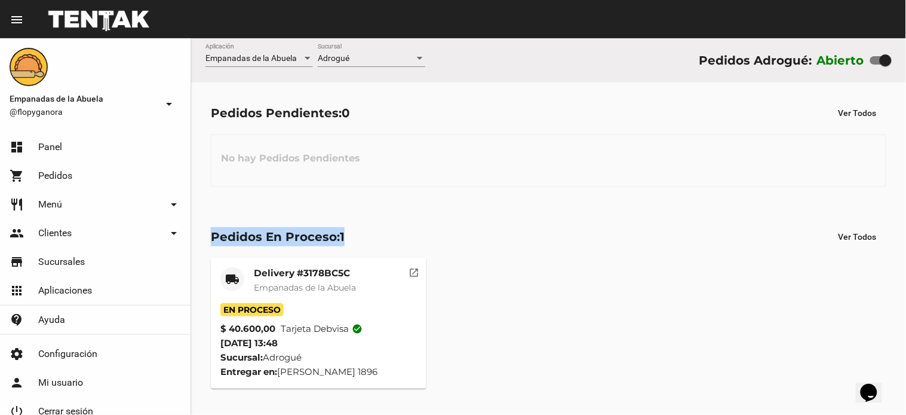
click at [508, 201] on div "Pedidos Pendientes: 0 Ver Todos No hay Pedidos Pendientes" at bounding box center [548, 143] width 715 height 123
click at [521, 117] on div "Pedidos Pendientes: 0 Ver Todos" at bounding box center [549, 113] width 676 height 22
click at [504, 190] on div "Pedidos Pendientes: 0 Ver Todos No hay Pedidos Pendientes" at bounding box center [548, 143] width 715 height 123
click at [578, 182] on div "No hay Pedidos Pendientes" at bounding box center [549, 160] width 676 height 52
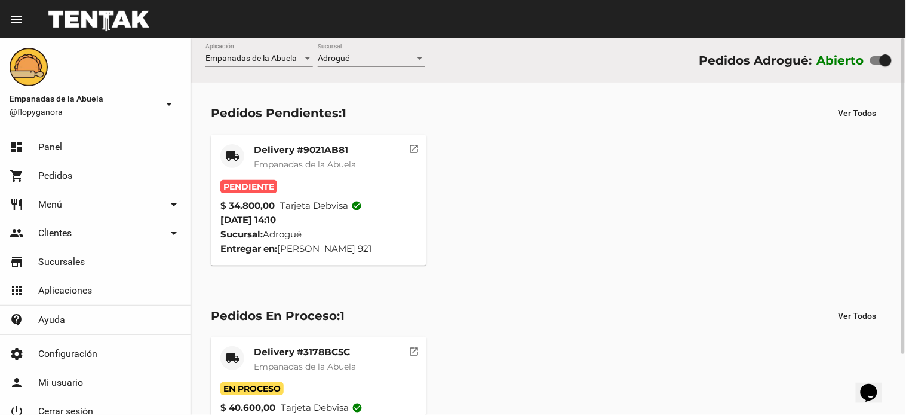
click at [608, 195] on div "local_shipping Delivery #9021AB81 Empanadas de la Abuela Pendiente $ 34.800,00 …" at bounding box center [549, 200] width 686 height 142
click at [317, 146] on mat-card-title "Delivery #9021AB81" at bounding box center [305, 150] width 102 height 12
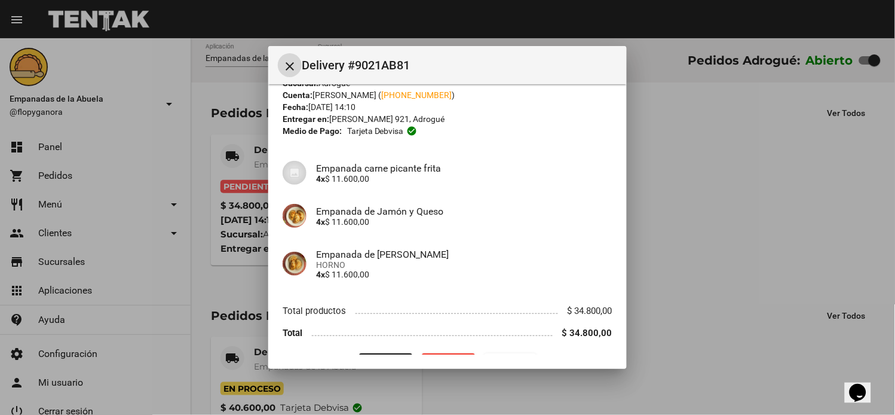
scroll to position [63, 0]
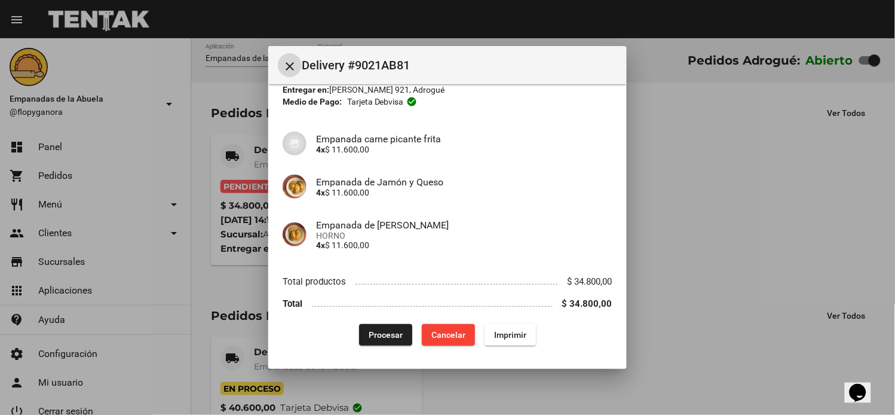
click at [512, 336] on span "Imprimir" at bounding box center [510, 335] width 32 height 10
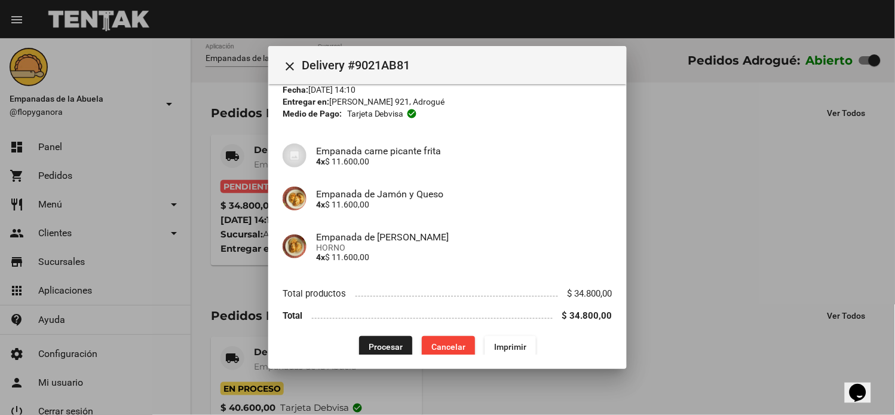
scroll to position [63, 0]
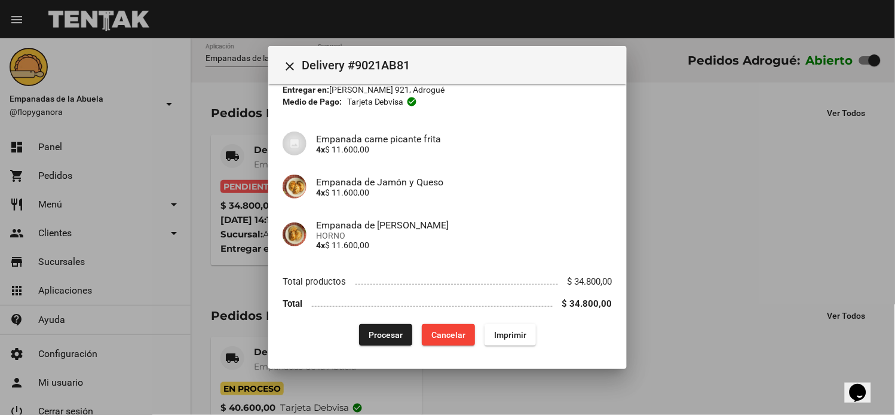
click at [373, 343] on button "Procesar" at bounding box center [385, 335] width 53 height 22
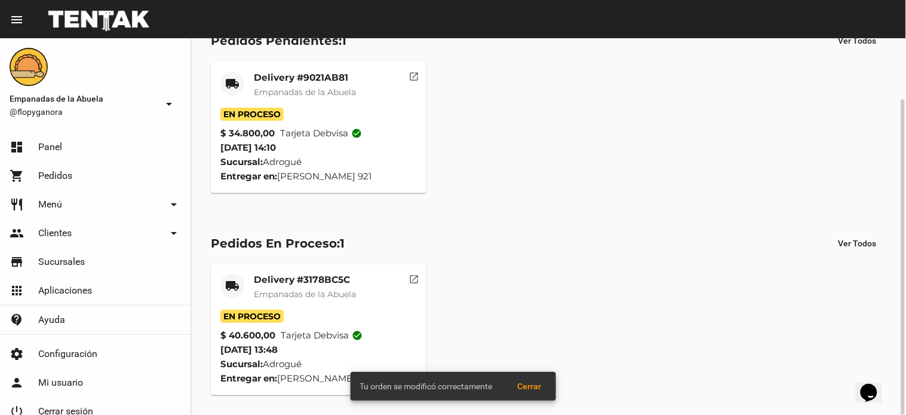
scroll to position [0, 0]
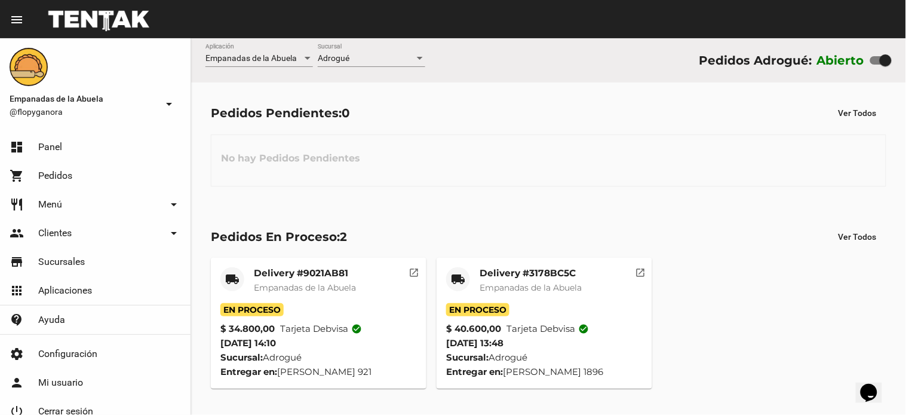
click at [390, 168] on div "No hay Pedidos Pendientes" at bounding box center [549, 160] width 676 height 52
click at [532, 130] on div "Pedidos Pendientes: 0 Ver Todos No hay Pedidos Pendientes" at bounding box center [548, 143] width 715 height 123
click at [363, 62] on span "-- Ver Todo --" at bounding box center [341, 58] width 46 height 10
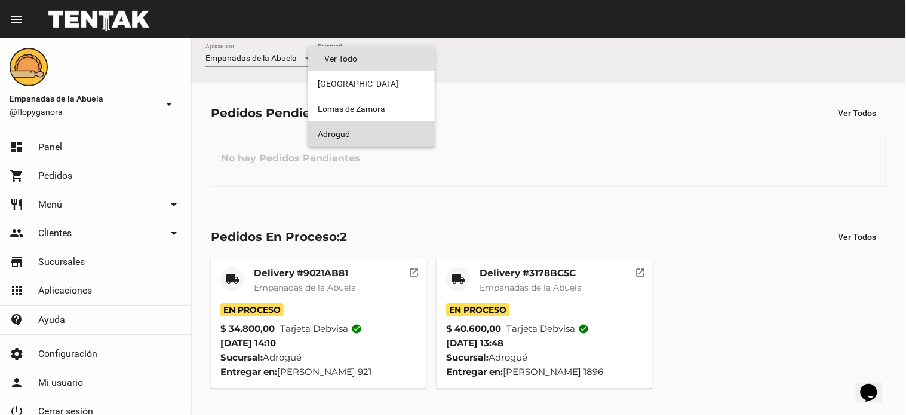
click at [362, 134] on span "Adrogué" at bounding box center [372, 133] width 108 height 25
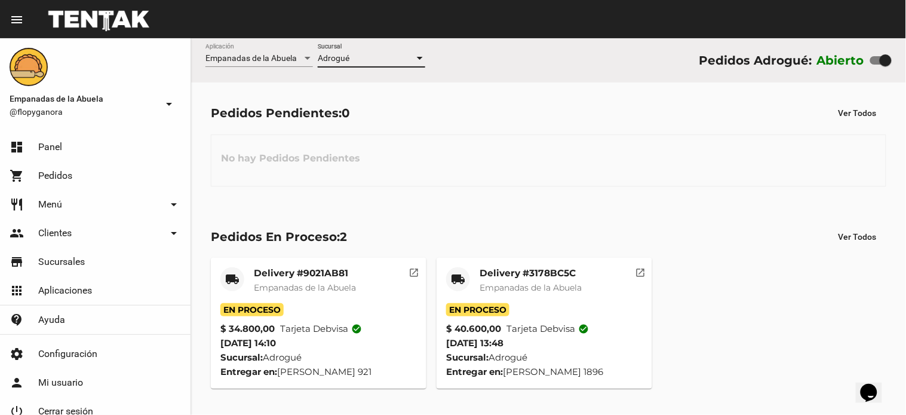
click at [741, 201] on div "Pedidos Pendientes: 0 Ver Todos No hay Pedidos Pendientes" at bounding box center [548, 143] width 715 height 123
drag, startPoint x: 541, startPoint y: 122, endPoint x: 544, endPoint y: 116, distance: 7.2
click at [544, 116] on div "Pedidos Pendientes: 0 Ver Todos" at bounding box center [549, 113] width 676 height 22
click at [520, 272] on mat-card-title "Delivery #3178BC5C" at bounding box center [531, 273] width 102 height 12
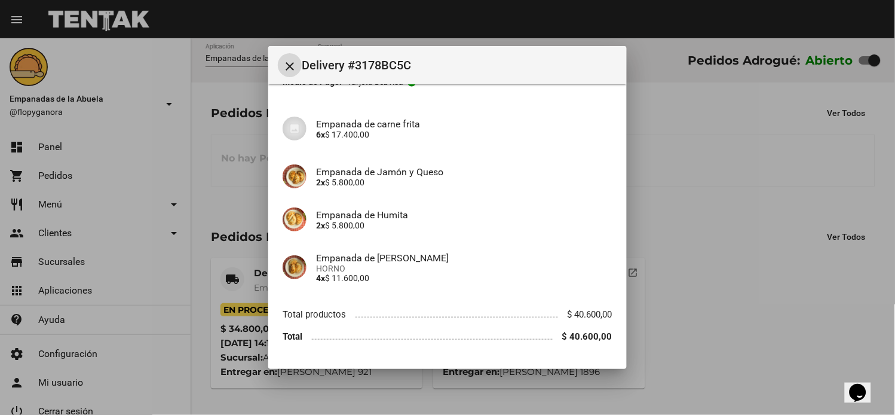
scroll to position [115, 0]
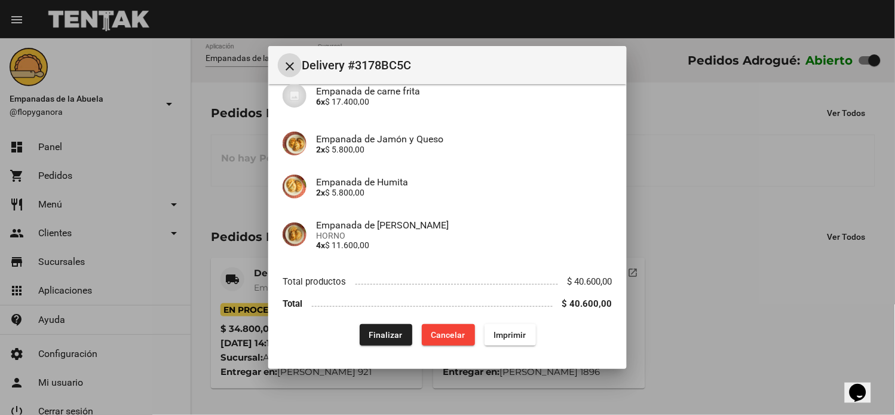
click at [375, 333] on span "Finalizar" at bounding box center [385, 335] width 33 height 10
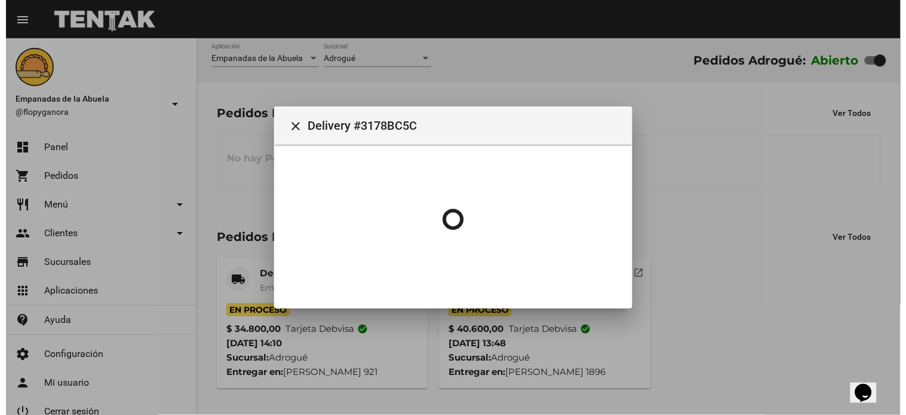
scroll to position [0, 0]
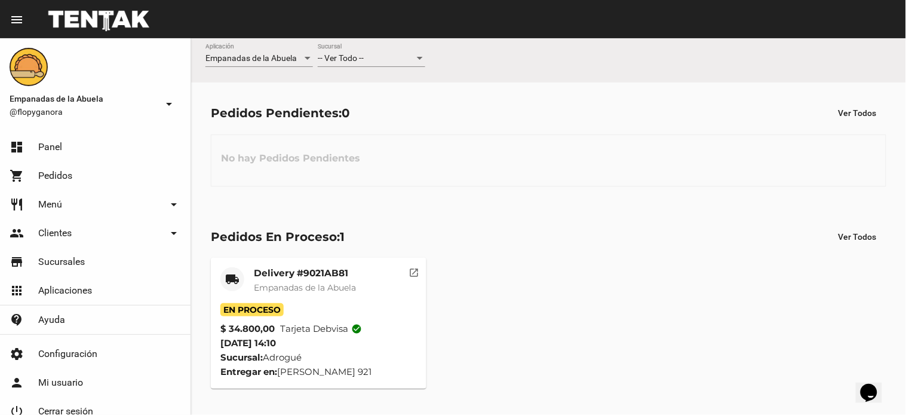
click at [372, 57] on div "-- Ver Todo --" at bounding box center [366, 59] width 97 height 10
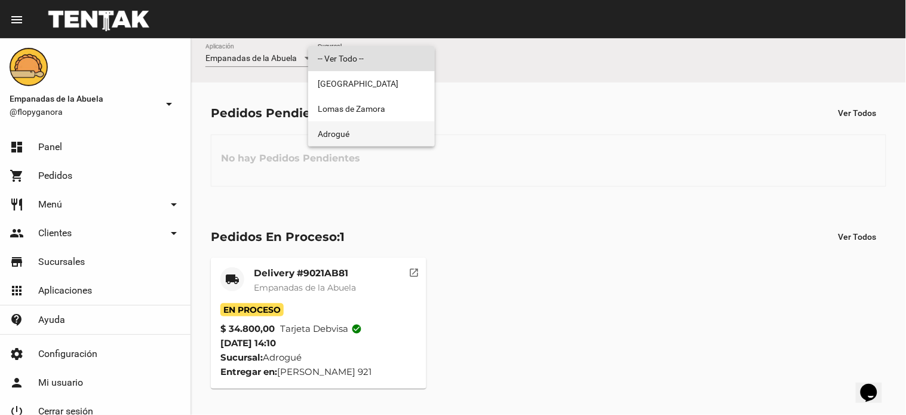
click at [363, 127] on span "Adrogué" at bounding box center [372, 133] width 108 height 25
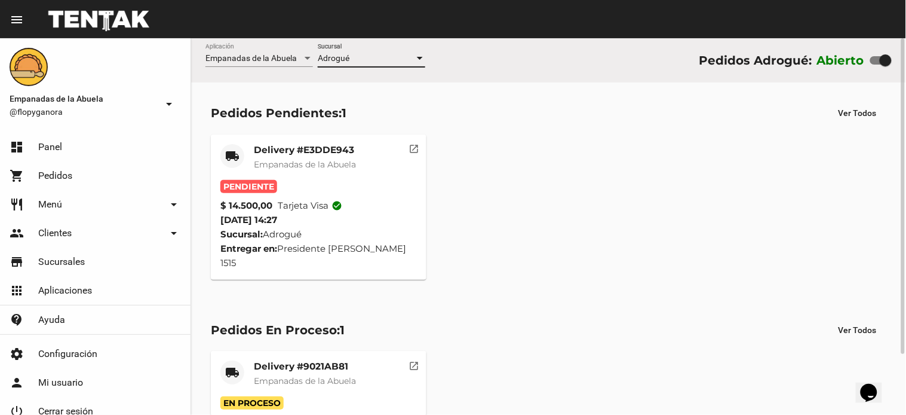
click at [319, 155] on mat-card-title "Delivery #E3DDE943" at bounding box center [305, 150] width 102 height 12
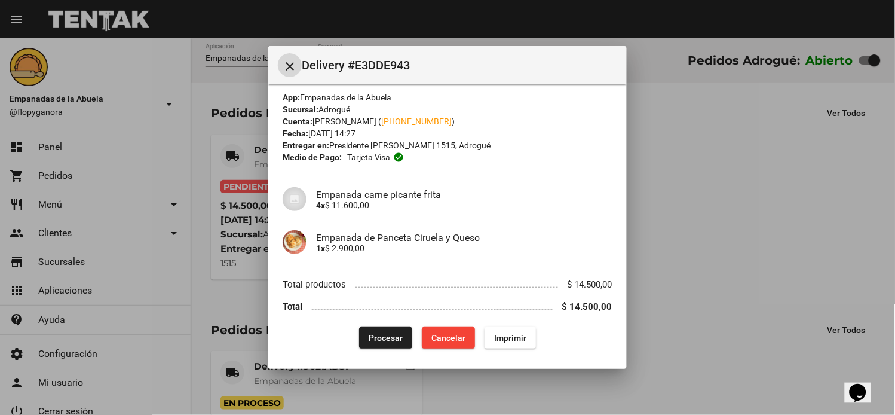
scroll to position [10, 0]
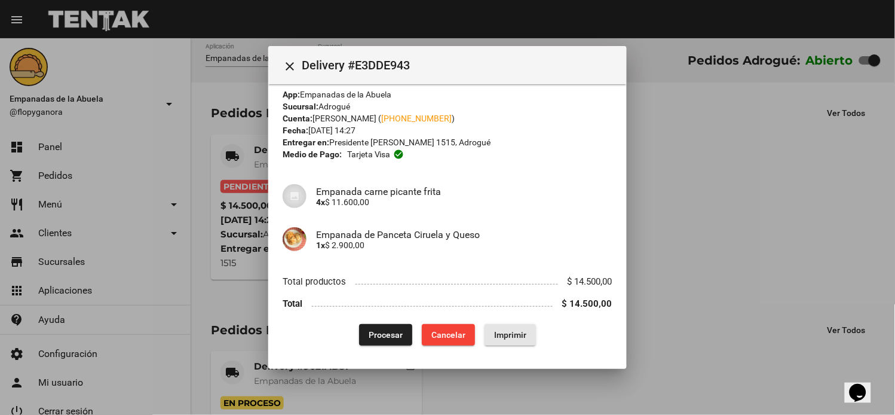
click at [514, 333] on span "Imprimir" at bounding box center [510, 335] width 32 height 10
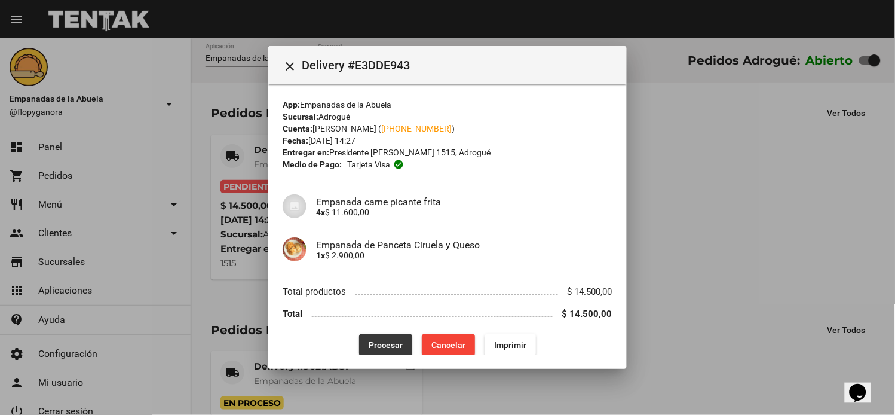
click at [389, 345] on span "Procesar" at bounding box center [386, 345] width 34 height 10
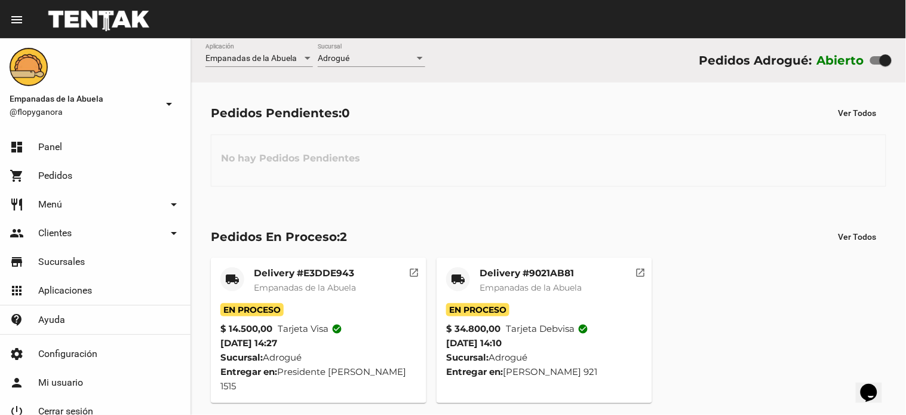
click at [479, 155] on div "No hay Pedidos Pendientes" at bounding box center [549, 160] width 676 height 52
click at [345, 55] on span "-- Ver Todo --" at bounding box center [341, 58] width 46 height 10
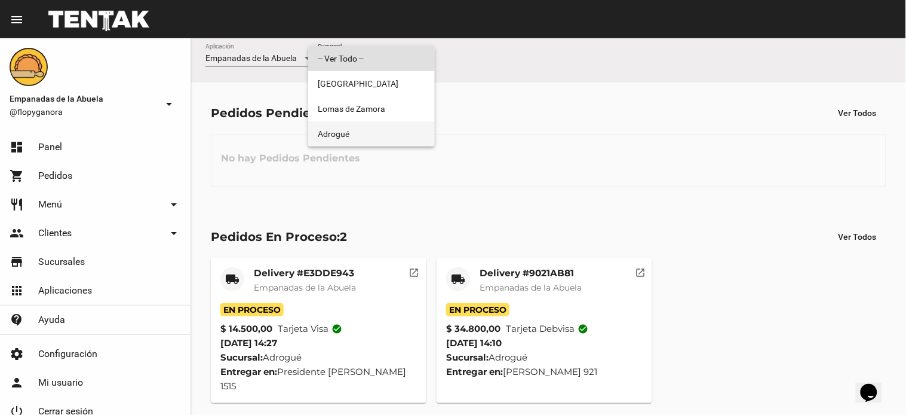
click at [351, 139] on span "Adrogué" at bounding box center [372, 133] width 108 height 25
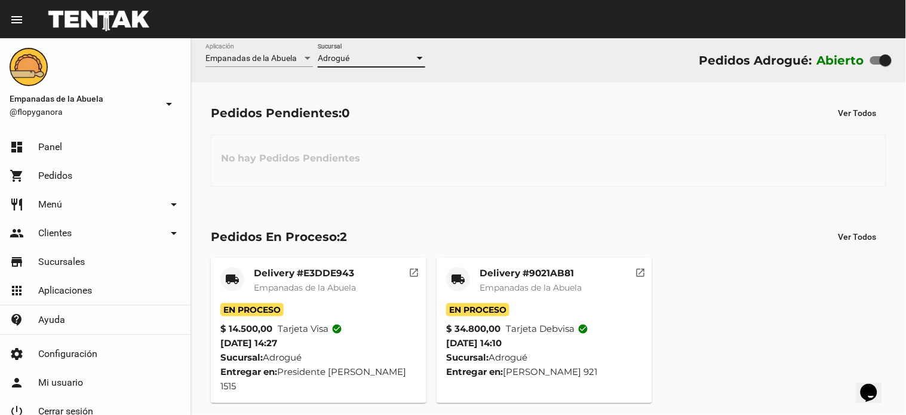
click at [479, 180] on div "No hay Pedidos Pendientes" at bounding box center [549, 160] width 676 height 52
click at [493, 176] on div "No hay Pedidos Pendientes" at bounding box center [549, 160] width 676 height 52
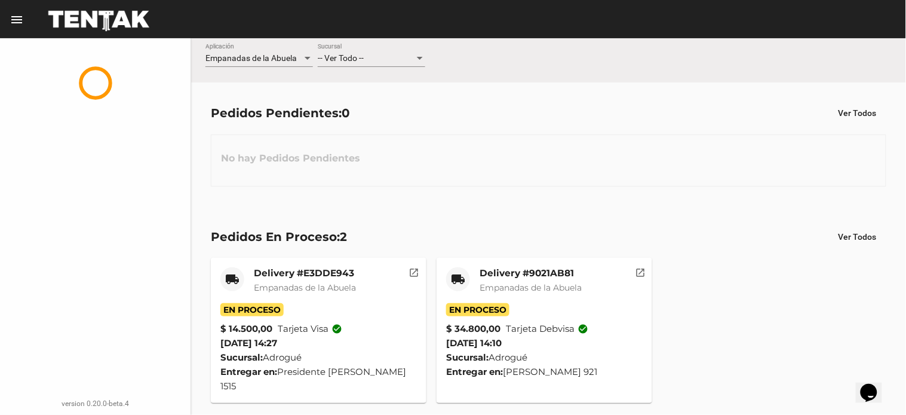
click at [338, 61] on span "-- Ver Todo --" at bounding box center [341, 58] width 46 height 10
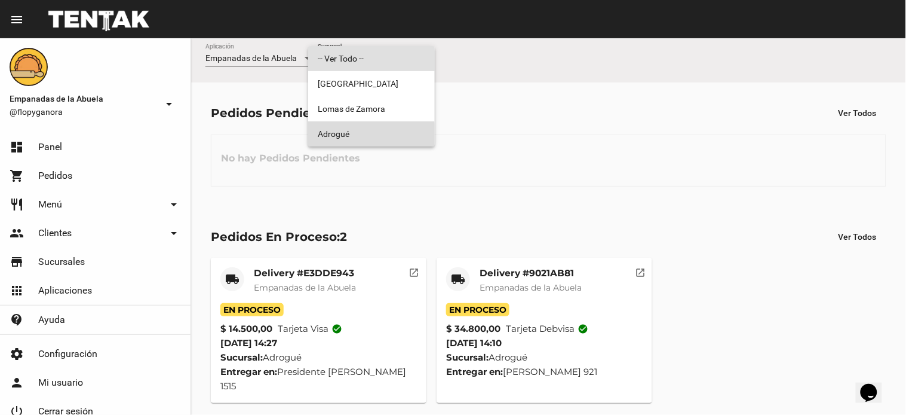
click at [350, 140] on span "Adrogué" at bounding box center [372, 133] width 108 height 25
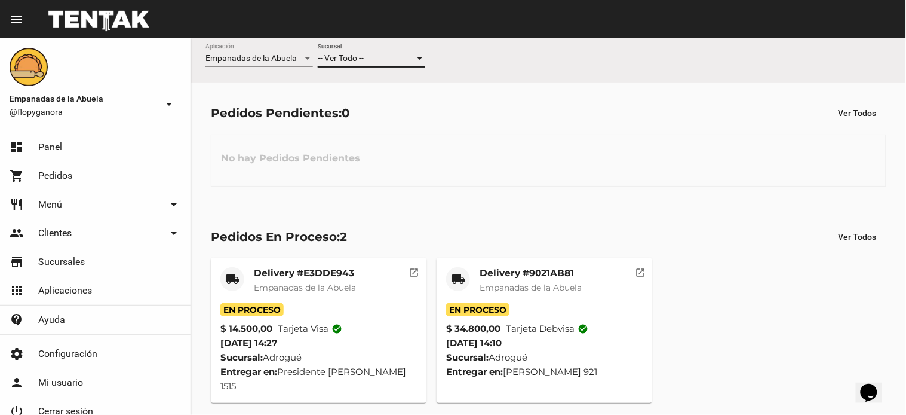
click at [375, 60] on div "-- Ver Todo --" at bounding box center [366, 59] width 97 height 10
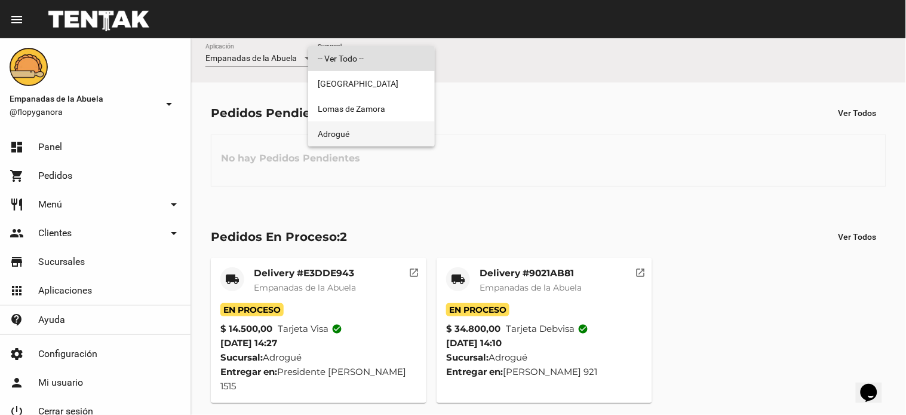
click at [372, 132] on span "Adrogué" at bounding box center [372, 133] width 108 height 25
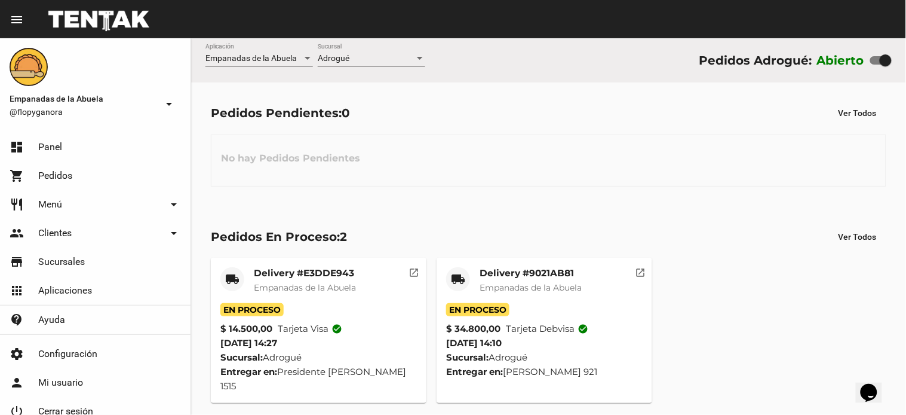
click at [529, 271] on mat-card-title "Delivery #9021AB81" at bounding box center [531, 273] width 102 height 12
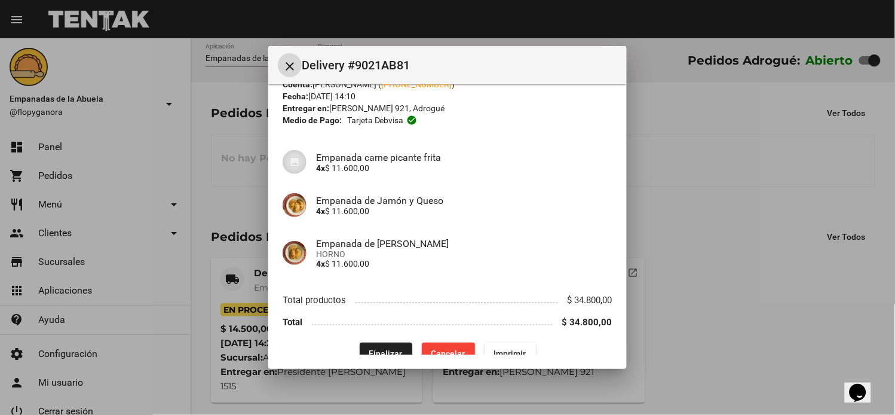
scroll to position [63, 0]
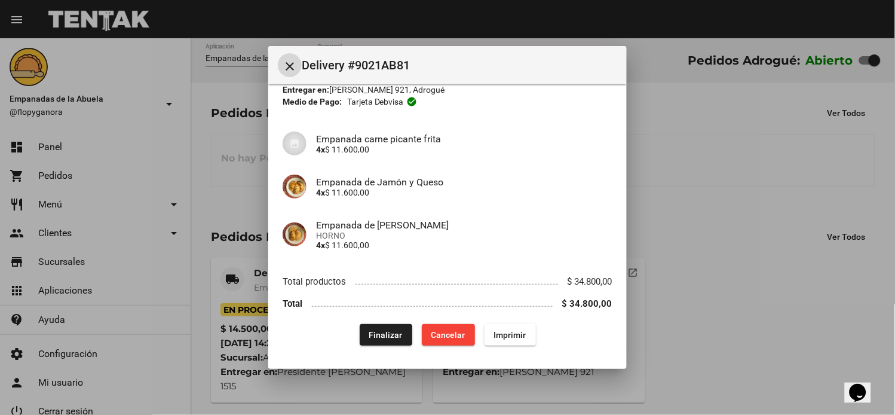
click at [386, 341] on button "Finalizar" at bounding box center [386, 335] width 53 height 22
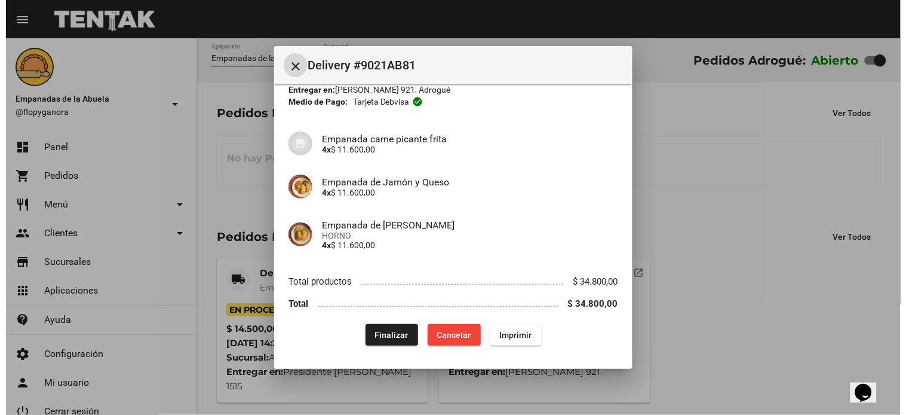
scroll to position [0, 0]
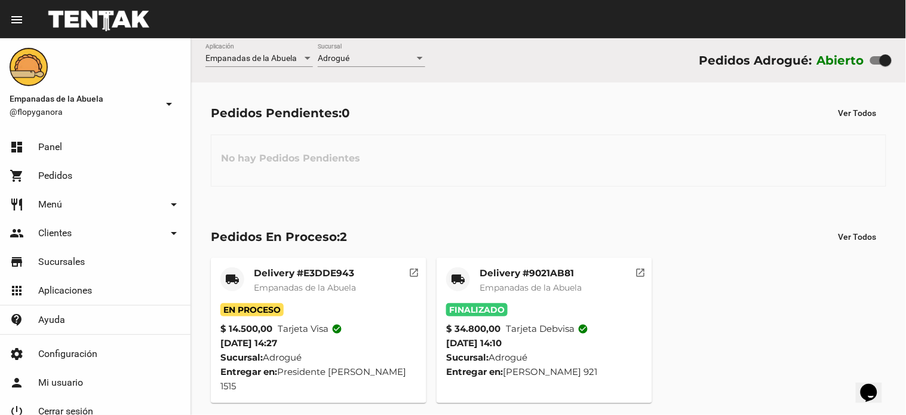
click at [311, 270] on mat-card-title "Delivery #E3DDE943" at bounding box center [305, 273] width 102 height 12
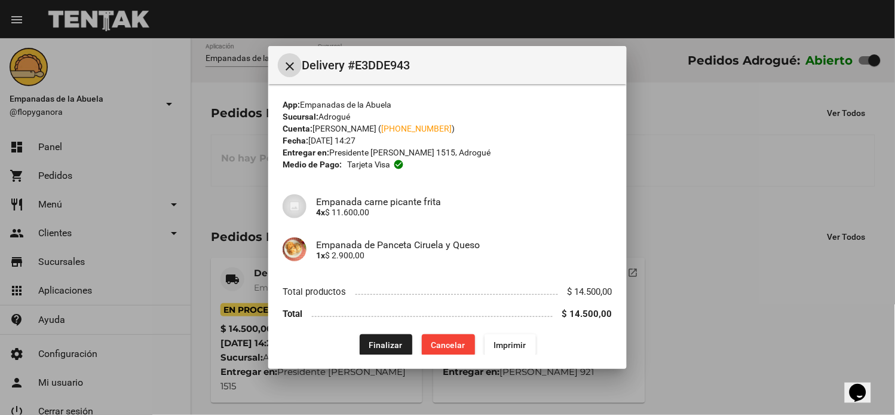
click at [685, 157] on div at bounding box center [447, 207] width 895 height 415
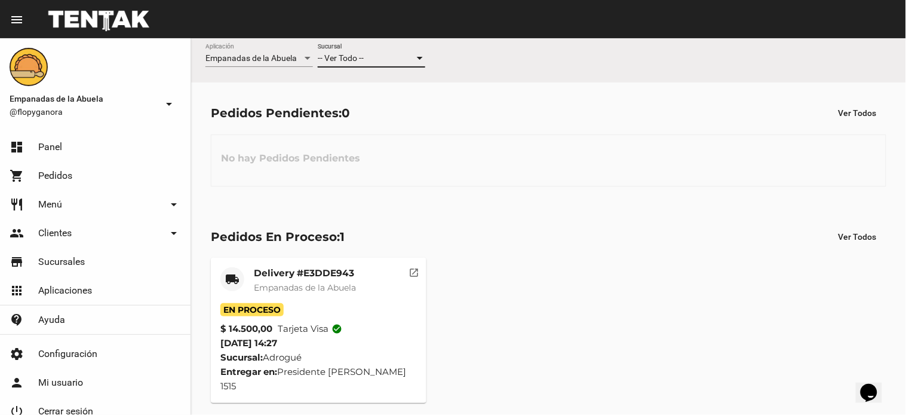
click at [359, 62] on span "-- Ver Todo --" at bounding box center [341, 58] width 46 height 10
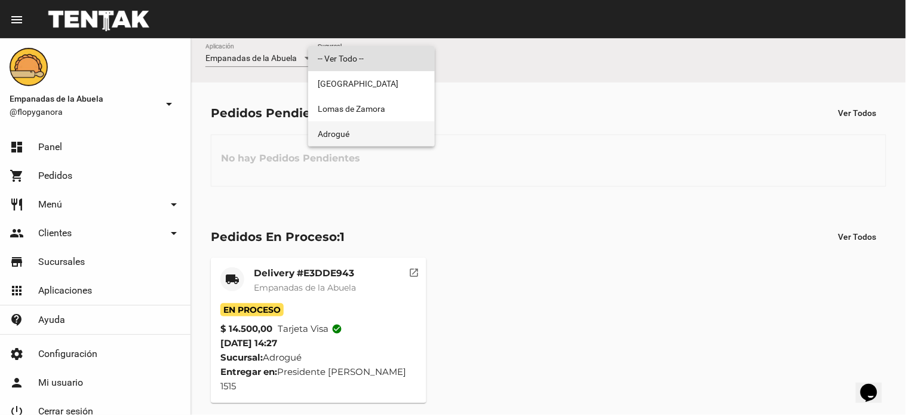
click at [359, 134] on span "Adrogué" at bounding box center [372, 133] width 108 height 25
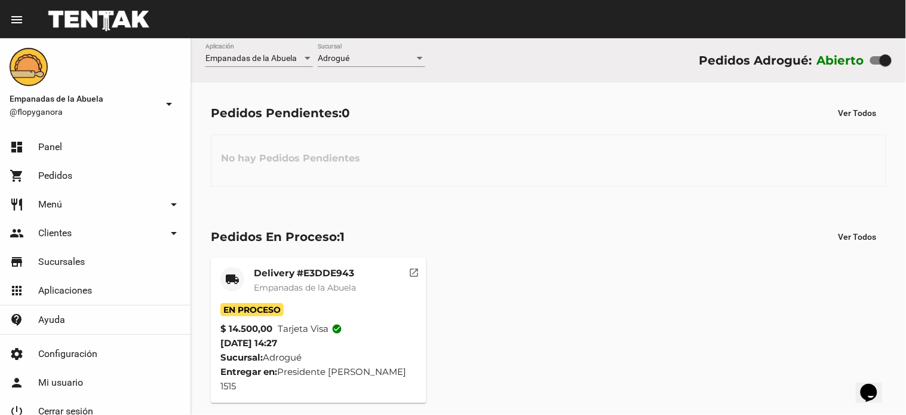
click at [315, 271] on mat-card-title "Delivery #E3DDE943" at bounding box center [305, 273] width 102 height 12
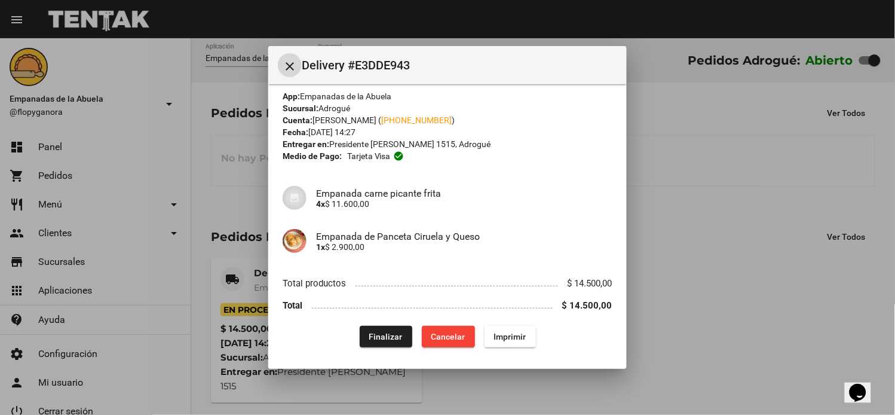
scroll to position [10, 0]
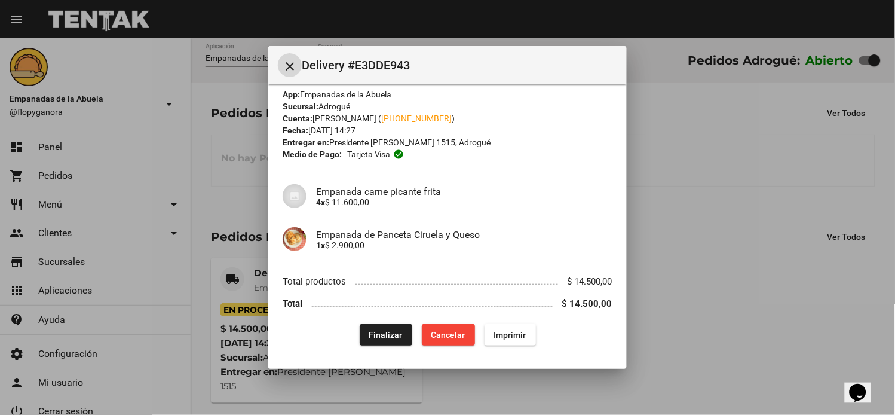
click at [380, 338] on span "Finalizar" at bounding box center [385, 335] width 33 height 10
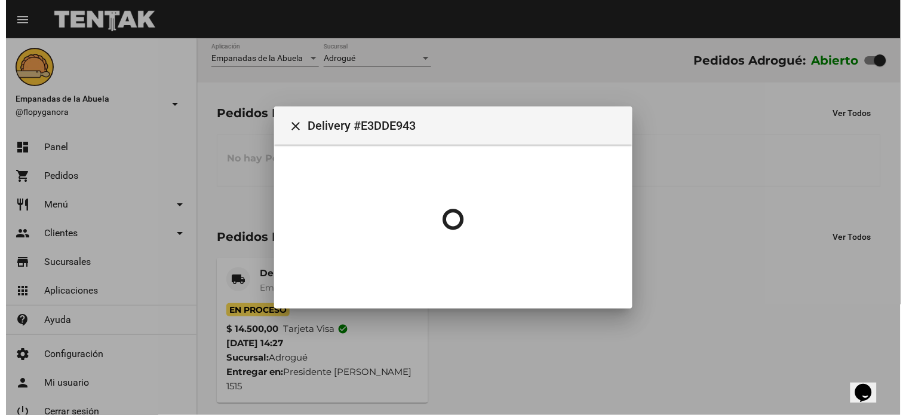
scroll to position [0, 0]
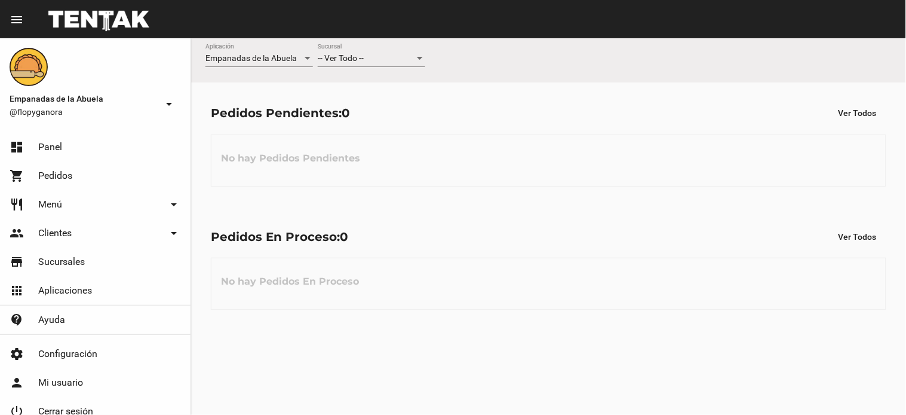
click at [354, 63] on span "-- Ver Todo --" at bounding box center [341, 58] width 46 height 10
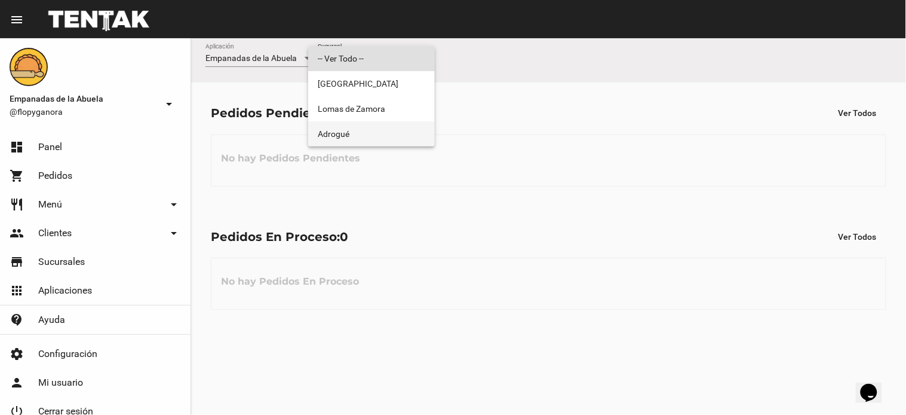
click at [357, 135] on span "Adrogué" at bounding box center [372, 133] width 108 height 25
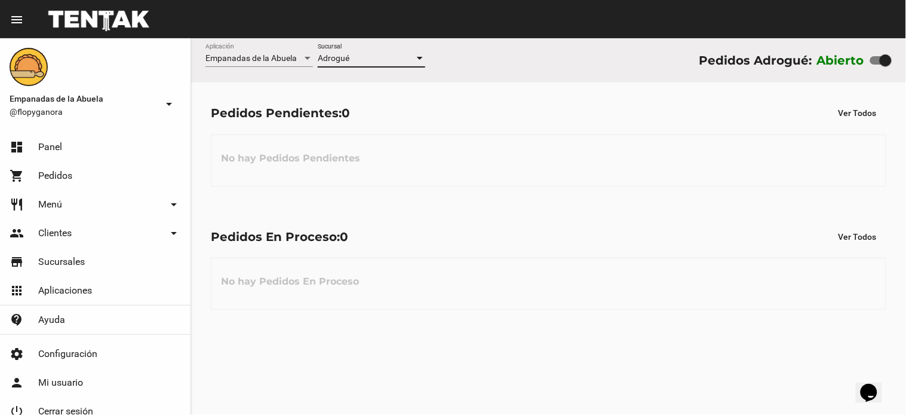
click at [878, 56] on div at bounding box center [881, 60] width 22 height 8
click at [876, 65] on input "checkbox" at bounding box center [876, 65] width 1 height 1
checkbox input "false"
